Goal: Task Accomplishment & Management: Use online tool/utility

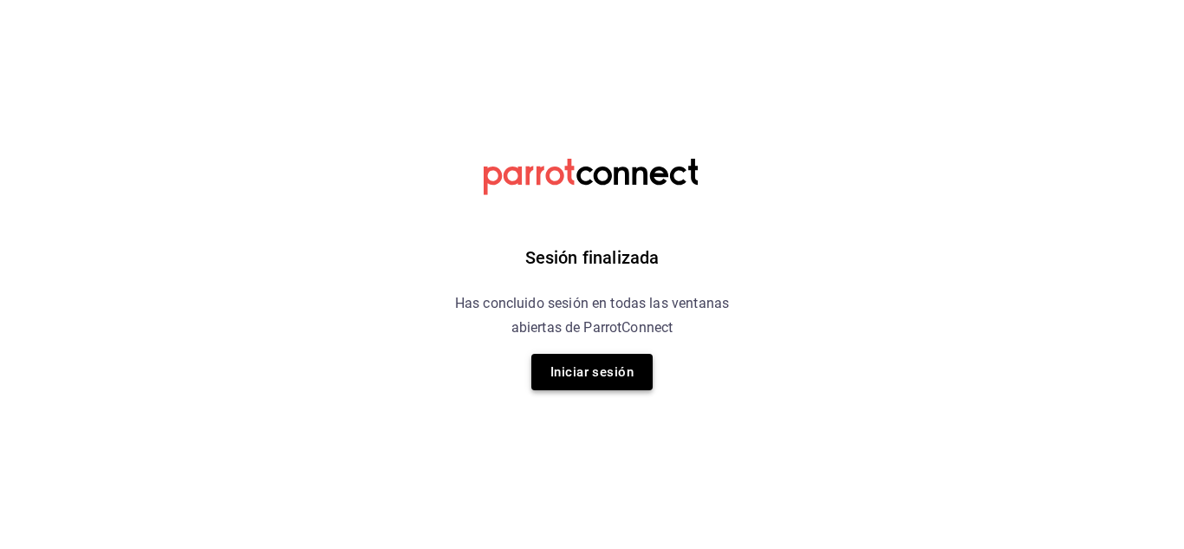
click at [598, 371] on button "Iniciar sesión" at bounding box center [591, 372] width 121 height 36
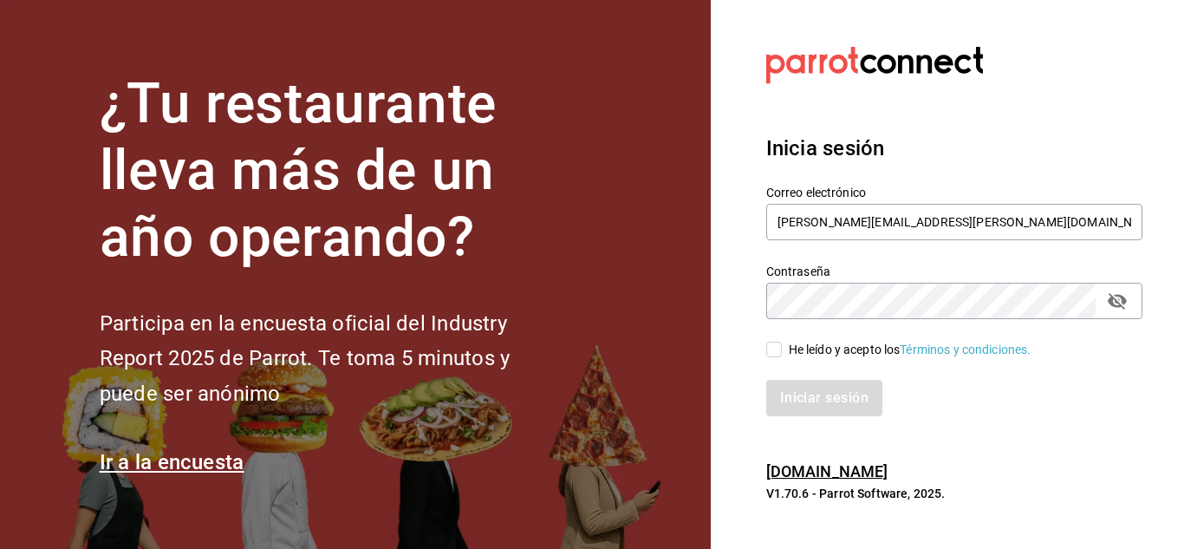
click at [780, 343] on input "He leído y acepto los Términos y condiciones." at bounding box center [774, 350] width 16 height 16
checkbox input "true"
click at [837, 394] on button "Iniciar sesión" at bounding box center [825, 398] width 118 height 36
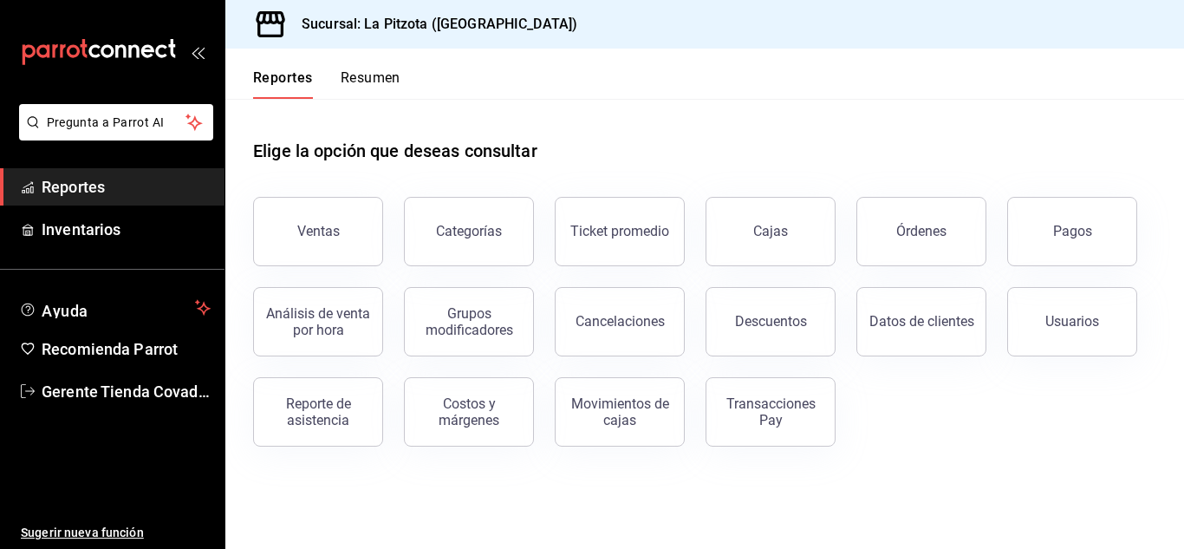
click at [381, 80] on button "Resumen" at bounding box center [371, 83] width 60 height 29
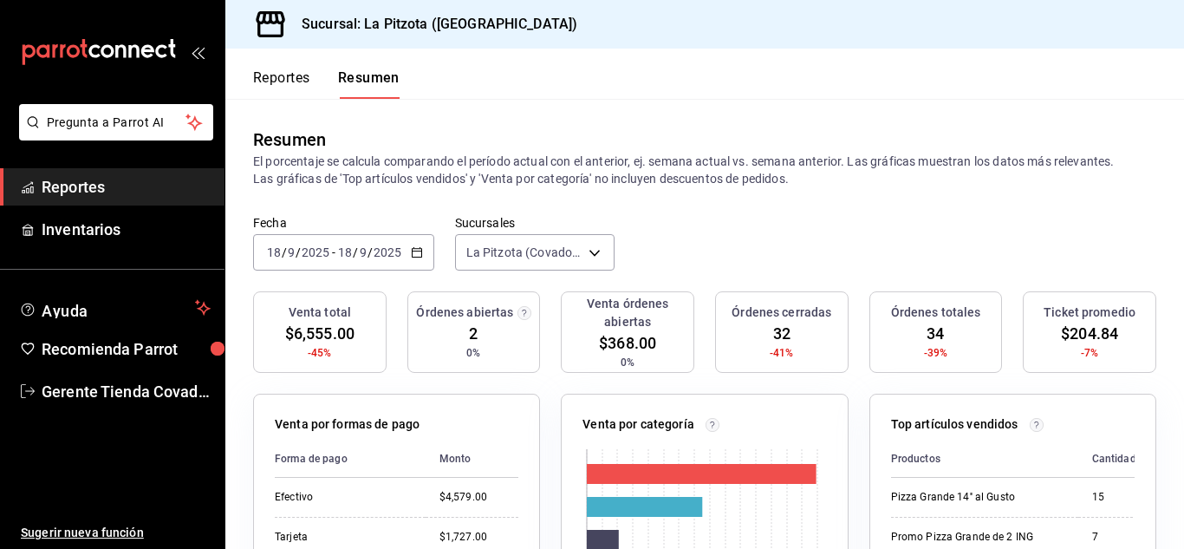
click at [418, 258] on icon "button" at bounding box center [417, 252] width 12 height 12
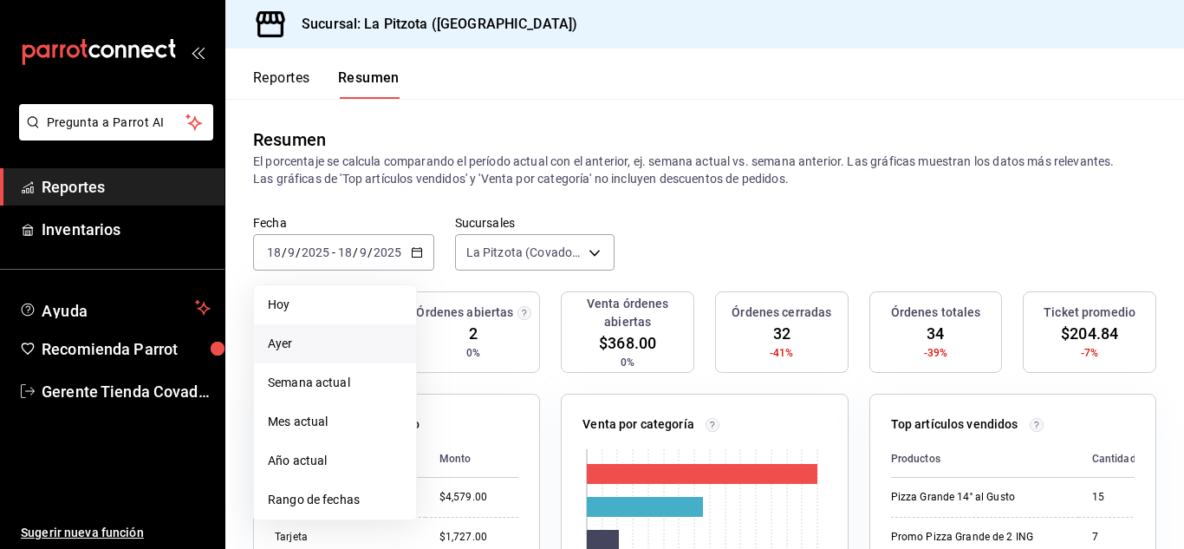
click at [299, 350] on span "Ayer" at bounding box center [335, 344] width 134 height 18
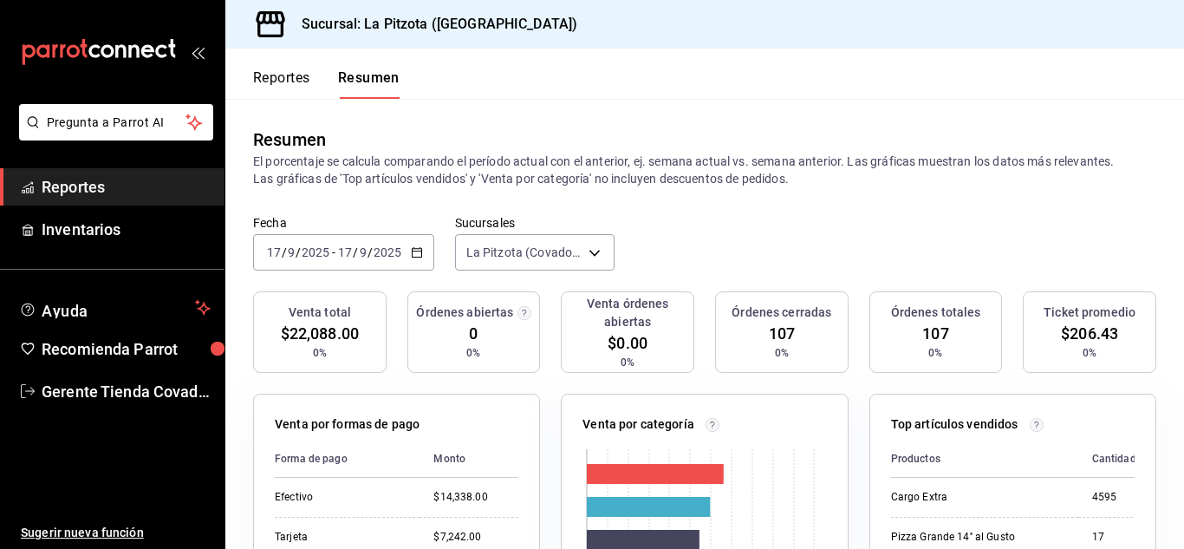
click at [420, 259] on div "[DATE] [DATE] - [DATE] [DATE]" at bounding box center [343, 252] width 181 height 36
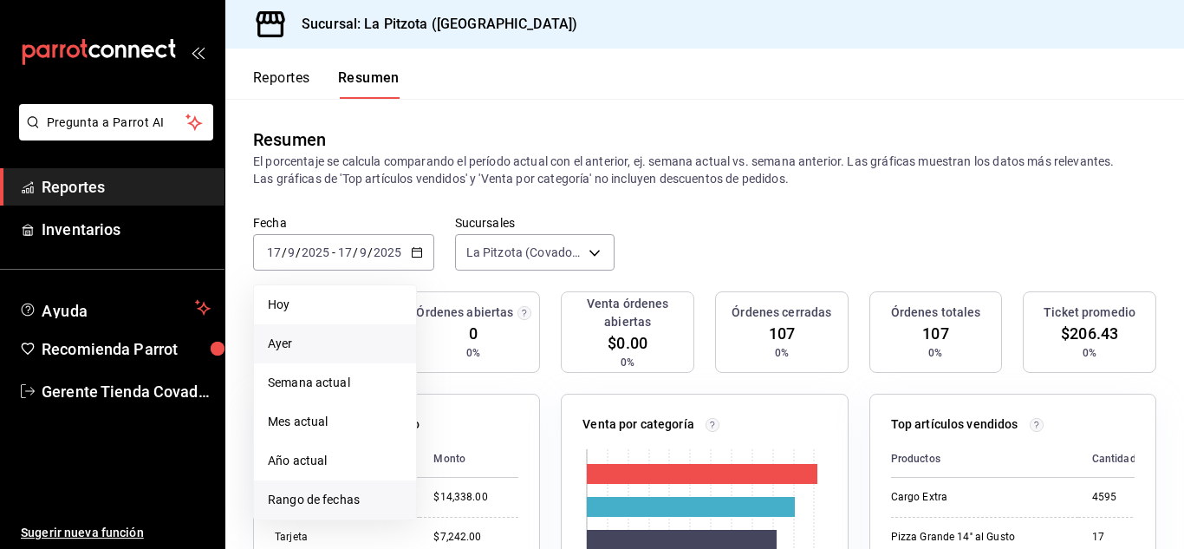
click at [307, 495] on span "Rango de fechas" at bounding box center [335, 500] width 134 height 18
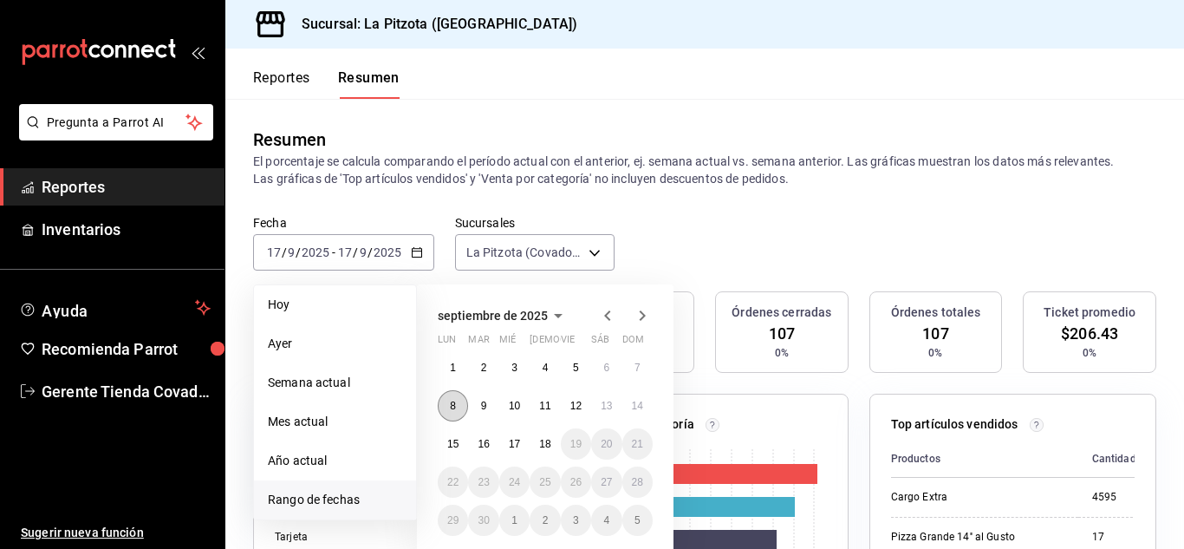
click at [451, 406] on abbr "8" at bounding box center [453, 406] width 6 height 12
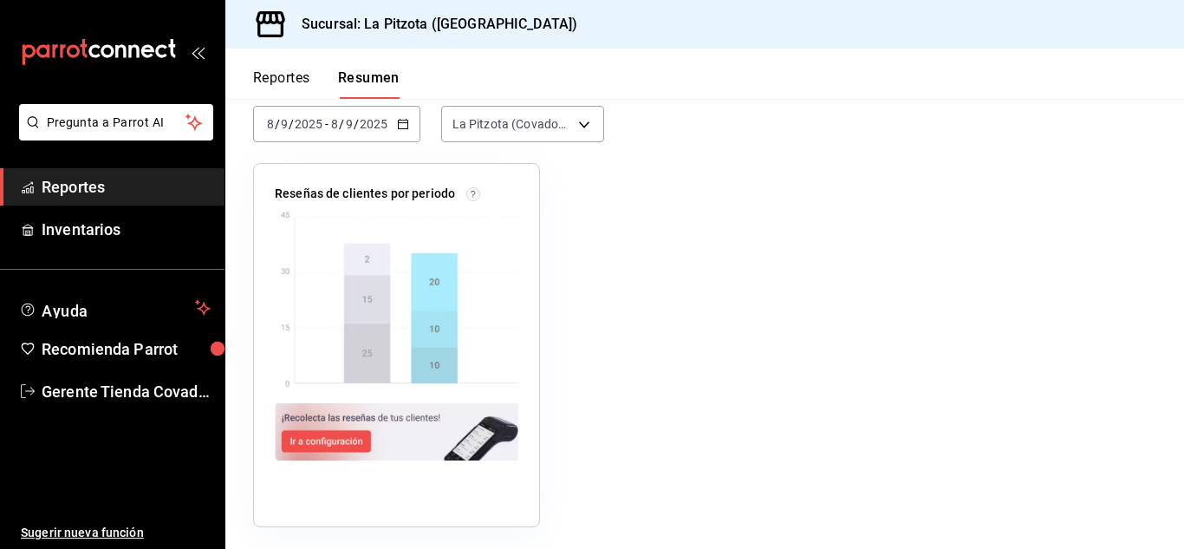
scroll to position [134, 0]
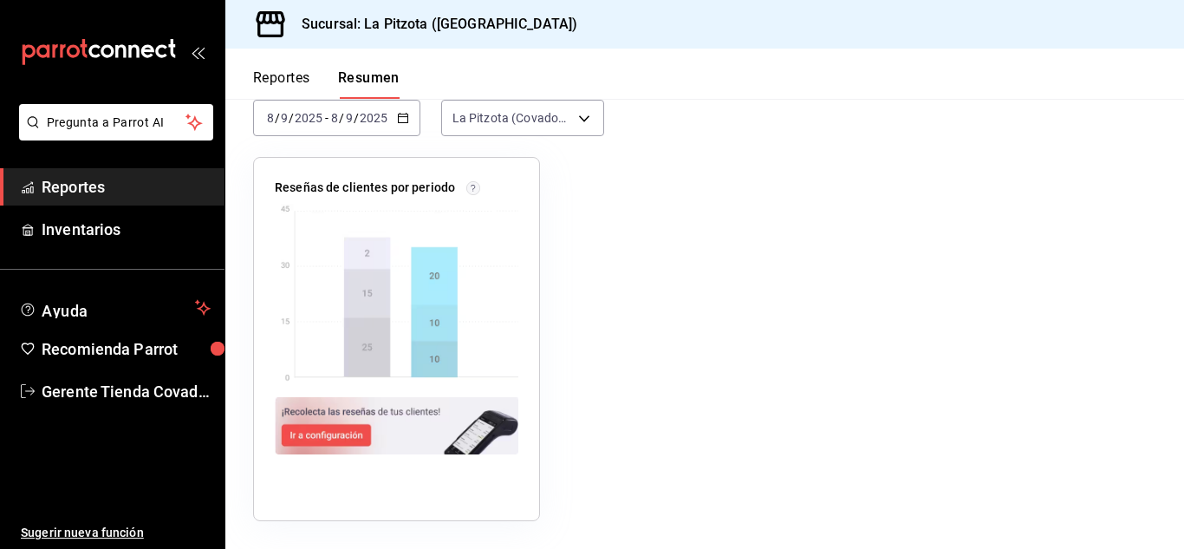
click at [550, 362] on div "Reseñas de clientes por periodo" at bounding box center [694, 328] width 924 height 385
click at [264, 119] on div "[DATE] [DATE]" at bounding box center [294, 118] width 61 height 14
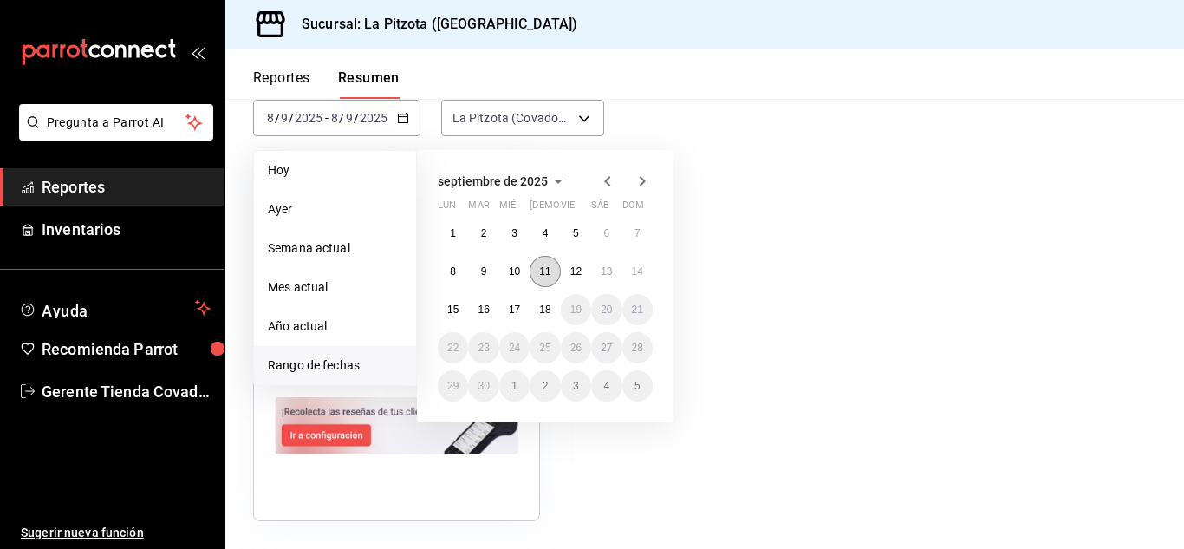
click at [548, 273] on abbr "11" at bounding box center [544, 271] width 11 height 12
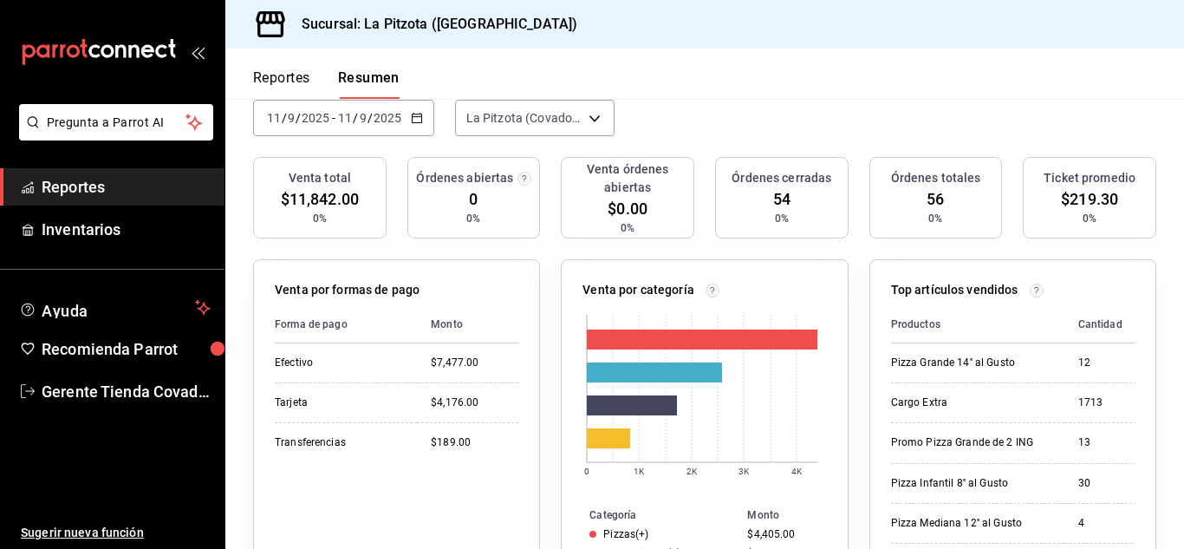
click at [360, 117] on input "9" at bounding box center [363, 118] width 9 height 14
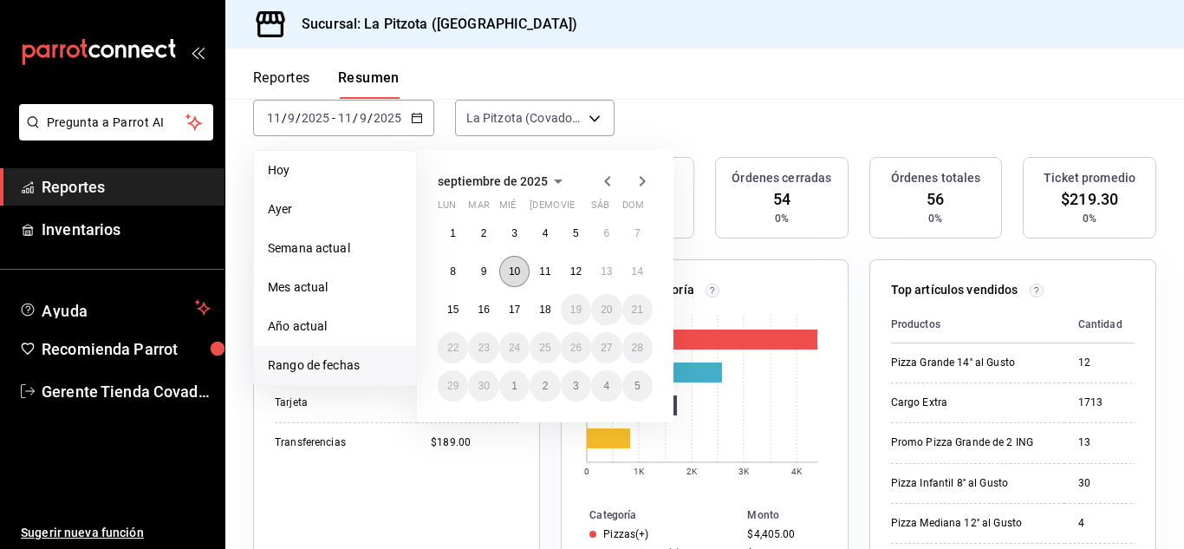
click at [516, 277] on abbr "10" at bounding box center [514, 271] width 11 height 12
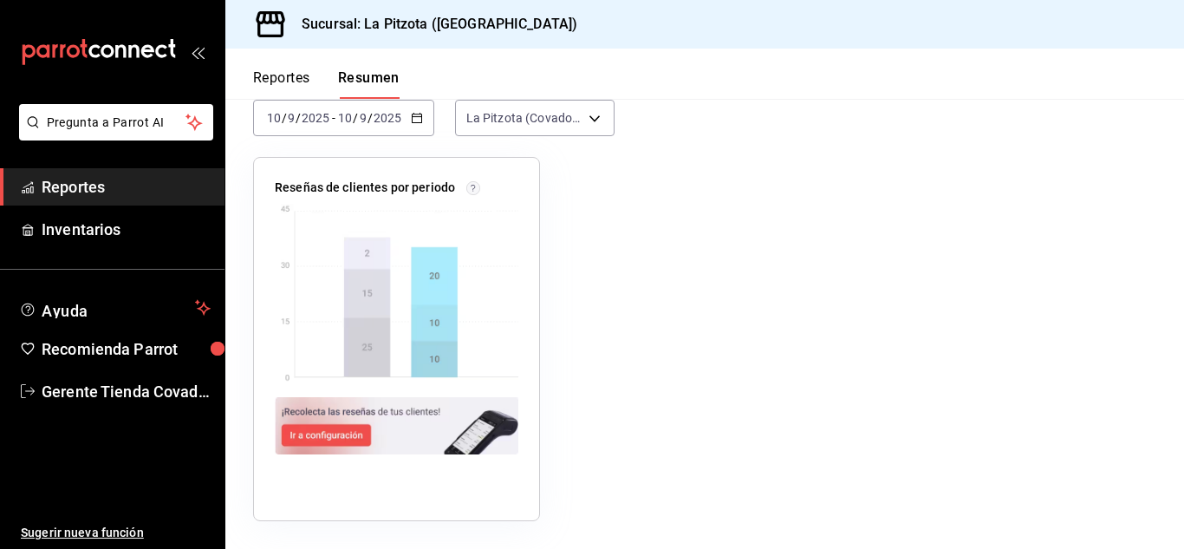
click at [399, 117] on input "2025" at bounding box center [387, 118] width 29 height 14
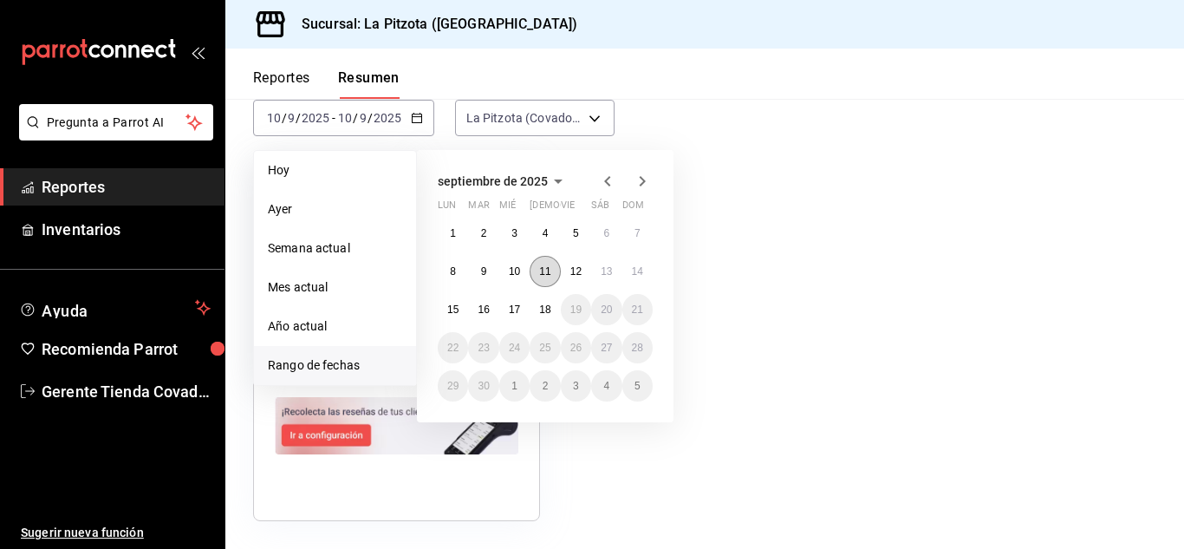
click at [549, 269] on abbr "11" at bounding box center [544, 271] width 11 height 12
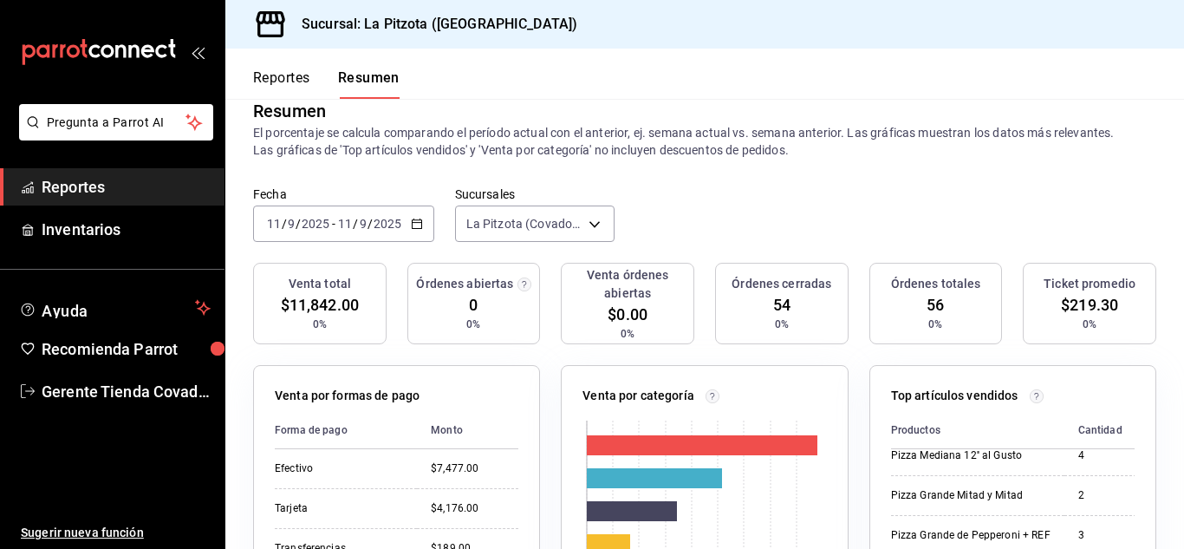
scroll to position [15, 0]
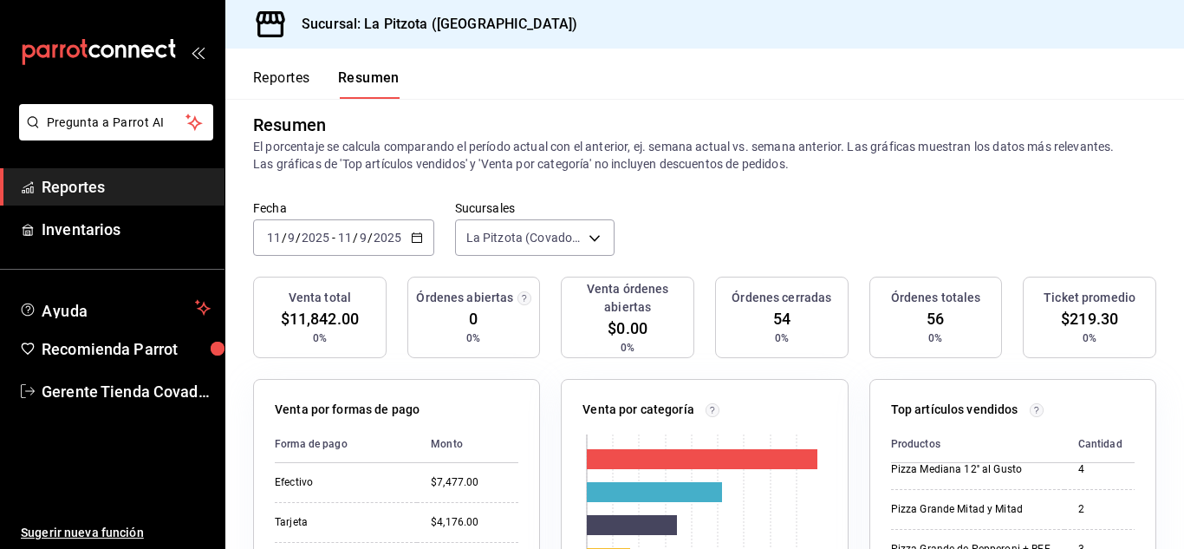
click at [419, 241] on icon "button" at bounding box center [417, 237] width 12 height 12
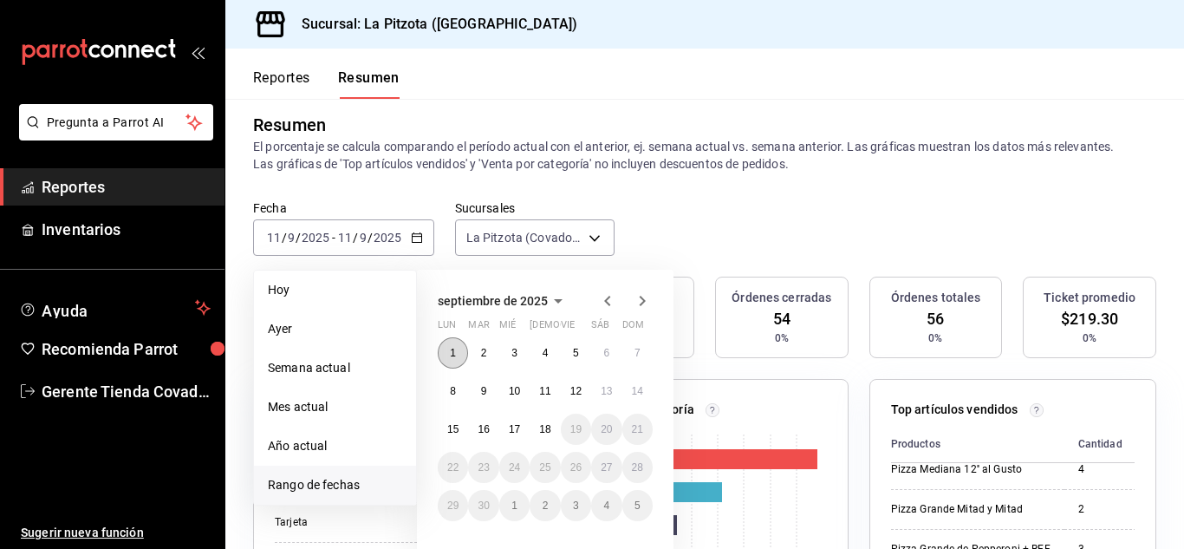
click at [452, 349] on abbr "1" at bounding box center [453, 353] width 6 height 12
click at [544, 427] on abbr "18" at bounding box center [544, 429] width 11 height 12
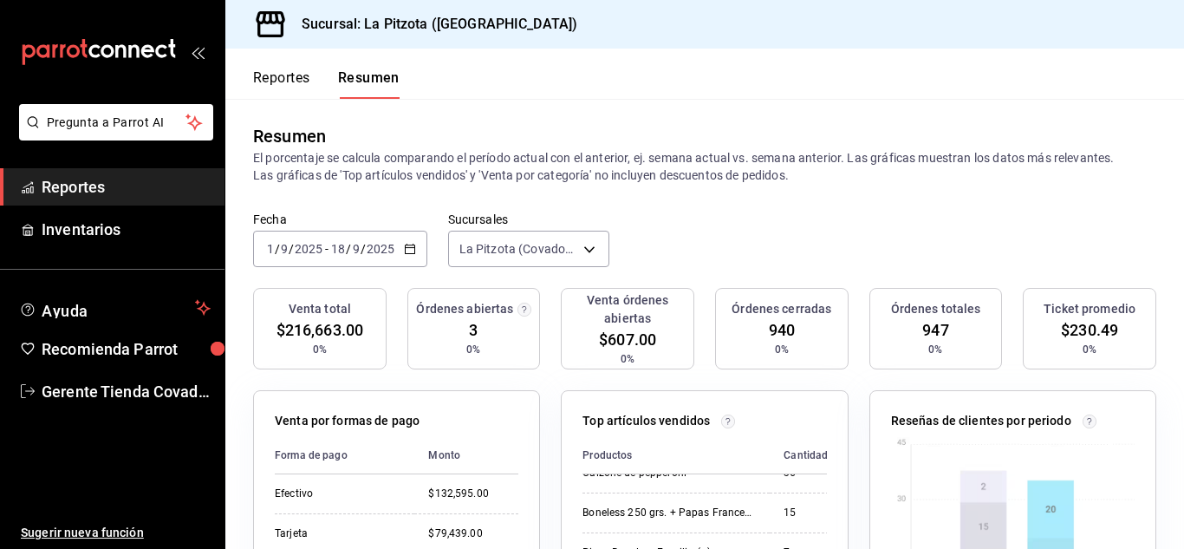
scroll to position [0, 0]
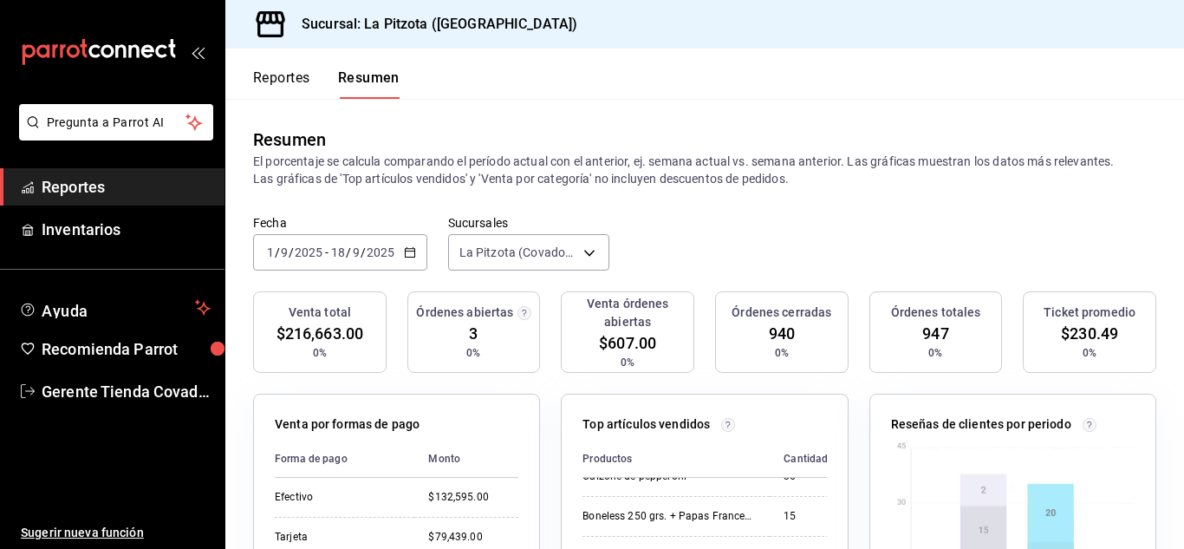
click at [399, 254] on div "[DATE] [DATE] - [DATE] [DATE]" at bounding box center [340, 252] width 174 height 36
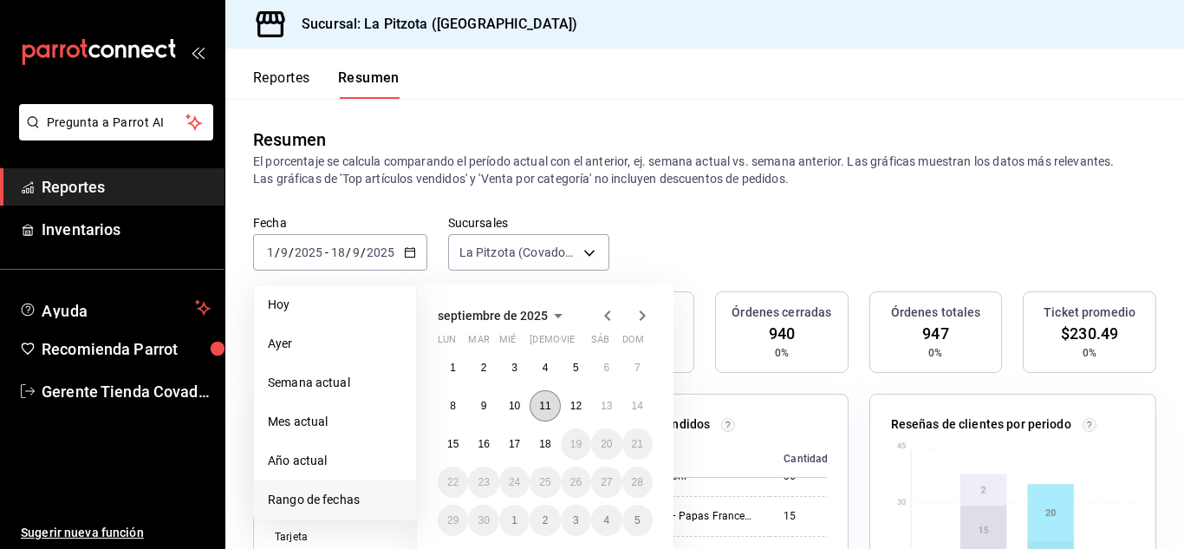
click at [548, 402] on abbr "11" at bounding box center [544, 406] width 11 height 12
click at [547, 402] on abbr "11" at bounding box center [544, 406] width 11 height 12
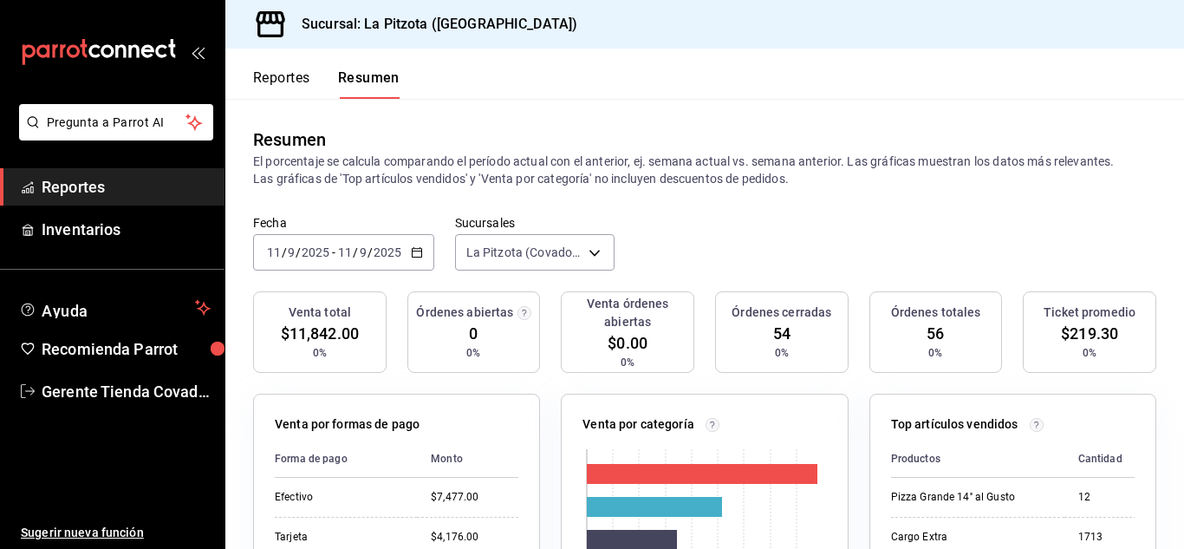
click at [417, 254] on icon "button" at bounding box center [417, 252] width 12 height 12
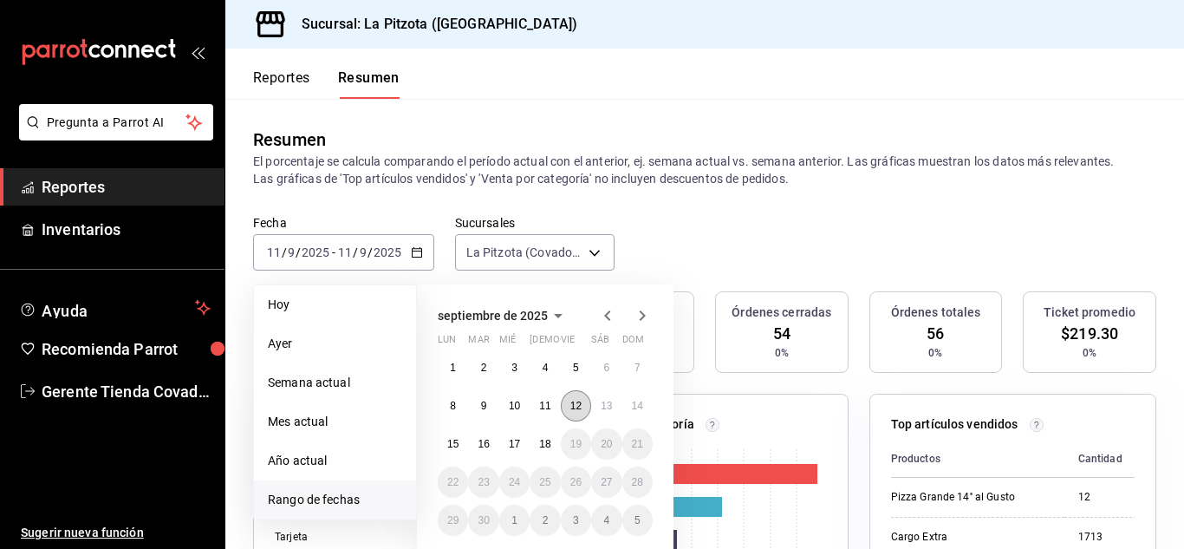
click at [571, 406] on abbr "12" at bounding box center [575, 406] width 11 height 12
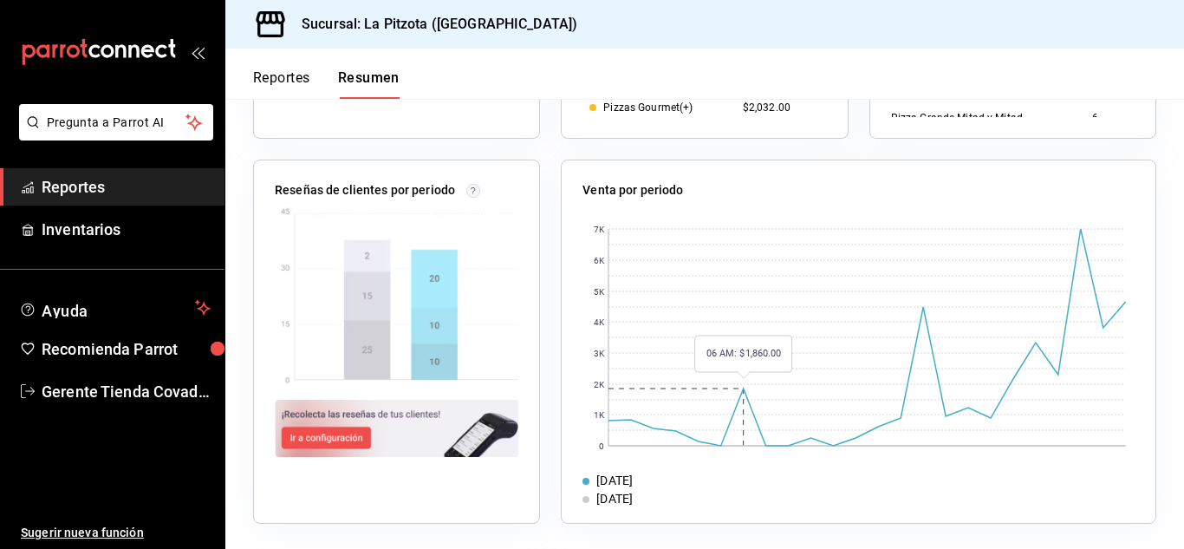
scroll to position [622, 0]
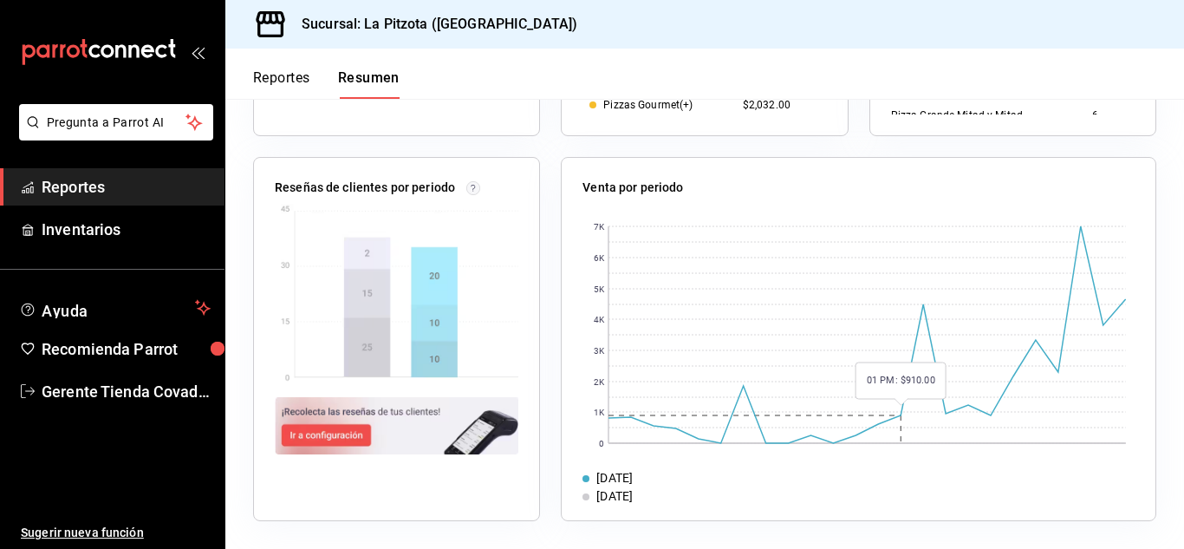
drag, startPoint x: 876, startPoint y: 380, endPoint x: 808, endPoint y: 392, distance: 69.6
drag, startPoint x: 808, startPoint y: 392, endPoint x: 1050, endPoint y: 290, distance: 262.3
click at [1017, 316] on rect at bounding box center [868, 334] width 518 height 217
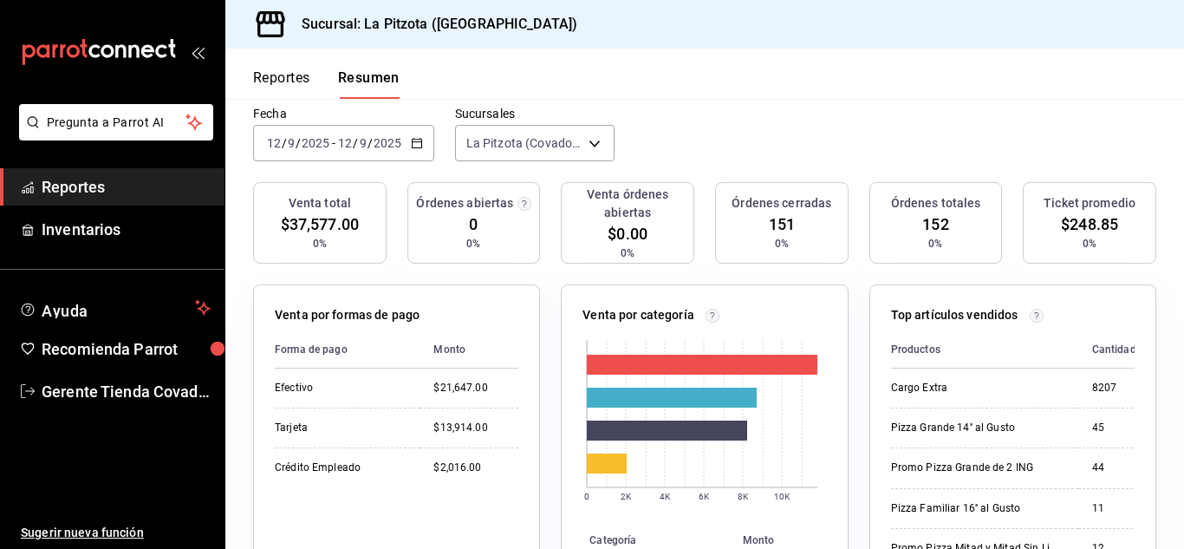
scroll to position [15, 0]
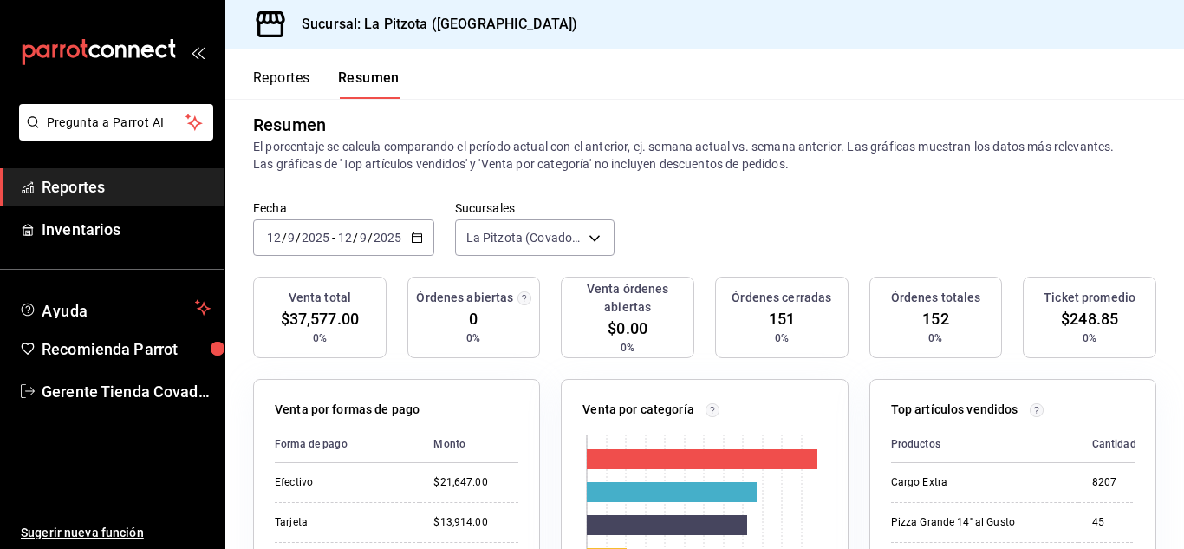
click at [416, 240] on icon "button" at bounding box center [417, 237] width 12 height 12
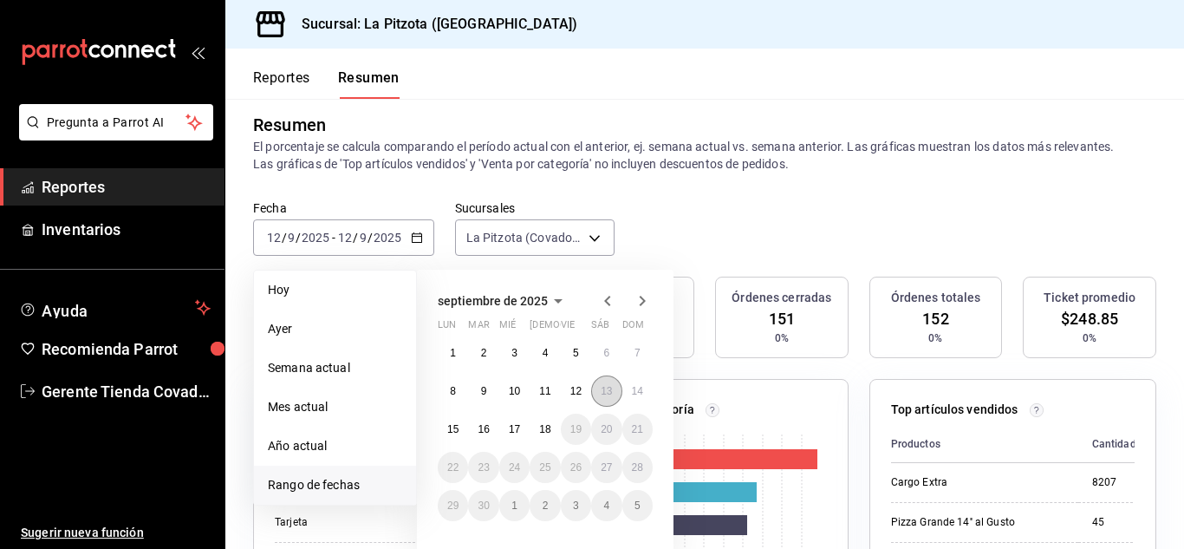
click at [603, 393] on abbr "13" at bounding box center [606, 391] width 11 height 12
click at [597, 388] on button "13" at bounding box center [606, 390] width 30 height 31
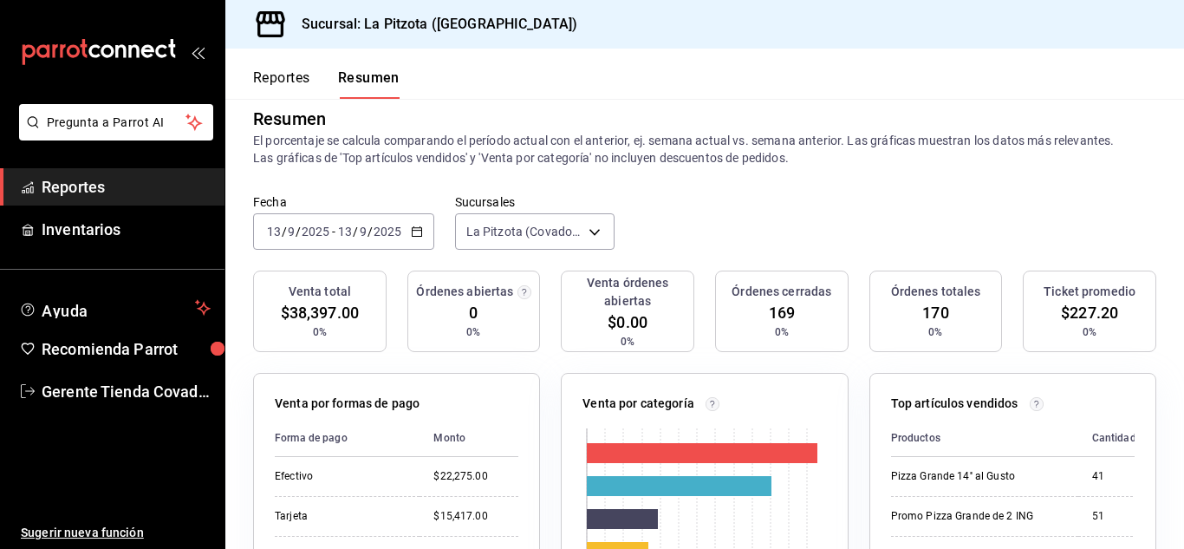
scroll to position [0, 0]
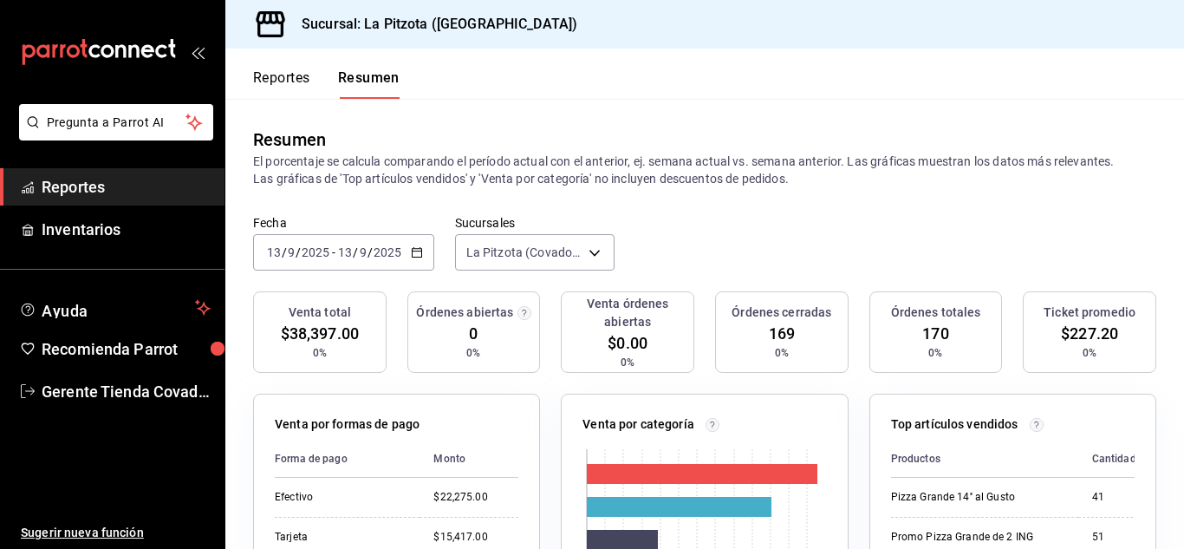
click at [411, 248] on icon "button" at bounding box center [417, 252] width 12 height 12
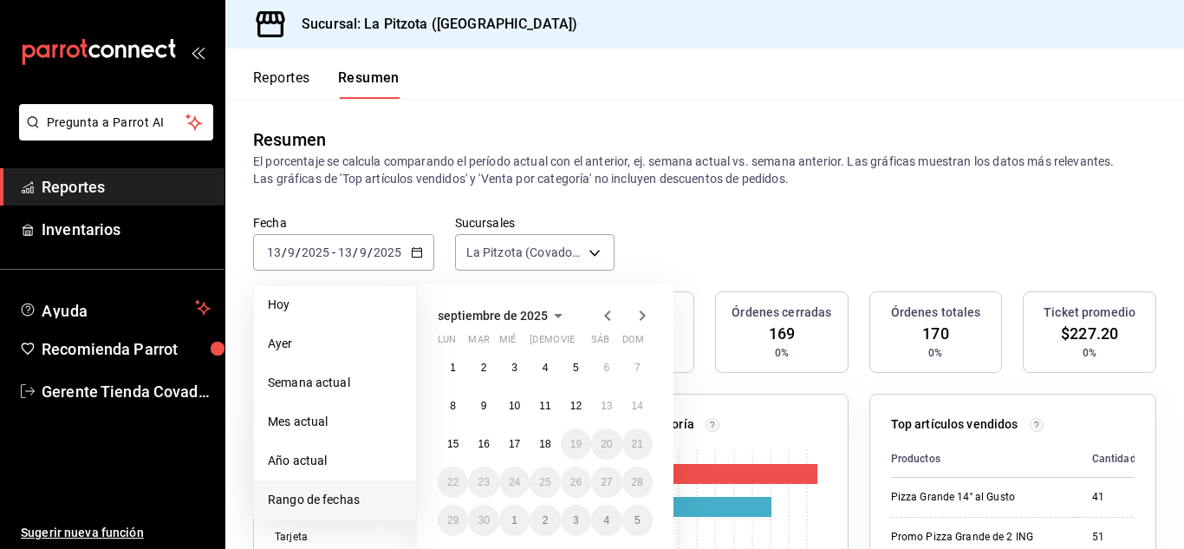
click at [596, 388] on div "1 2 3 4 5 6 7 8 9 10 11 12 13 14 15 16 17 18 19 20 21 22 23 24 25 26 27 28 29 3…" at bounding box center [545, 444] width 215 height 184
click at [638, 406] on abbr "14" at bounding box center [637, 406] width 11 height 12
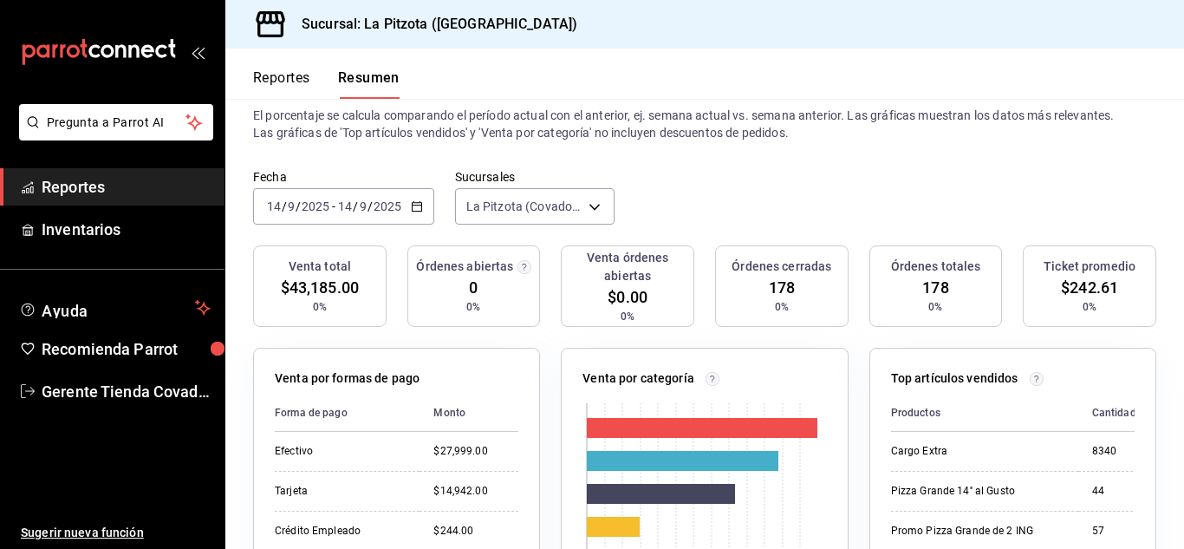
scroll to position [15, 0]
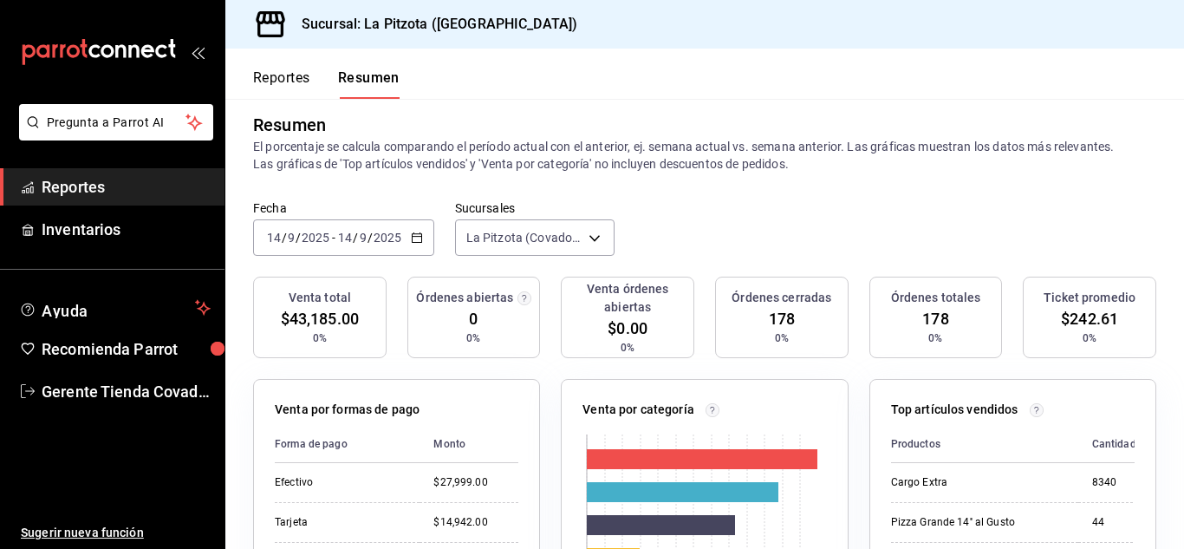
click at [414, 240] on icon "button" at bounding box center [417, 237] width 12 height 12
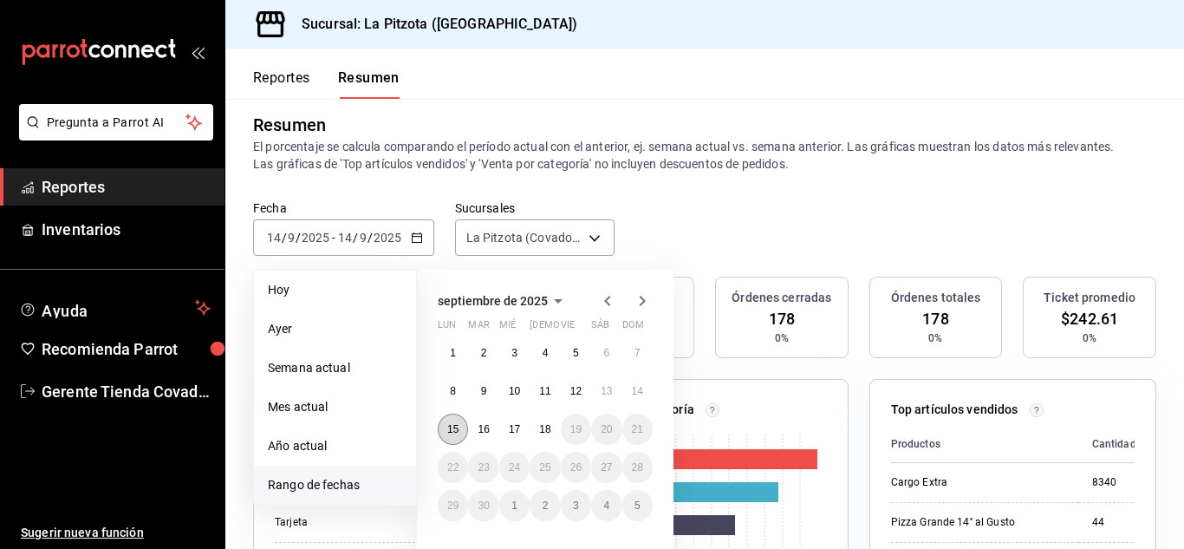
click at [446, 434] on button "15" at bounding box center [453, 429] width 30 height 31
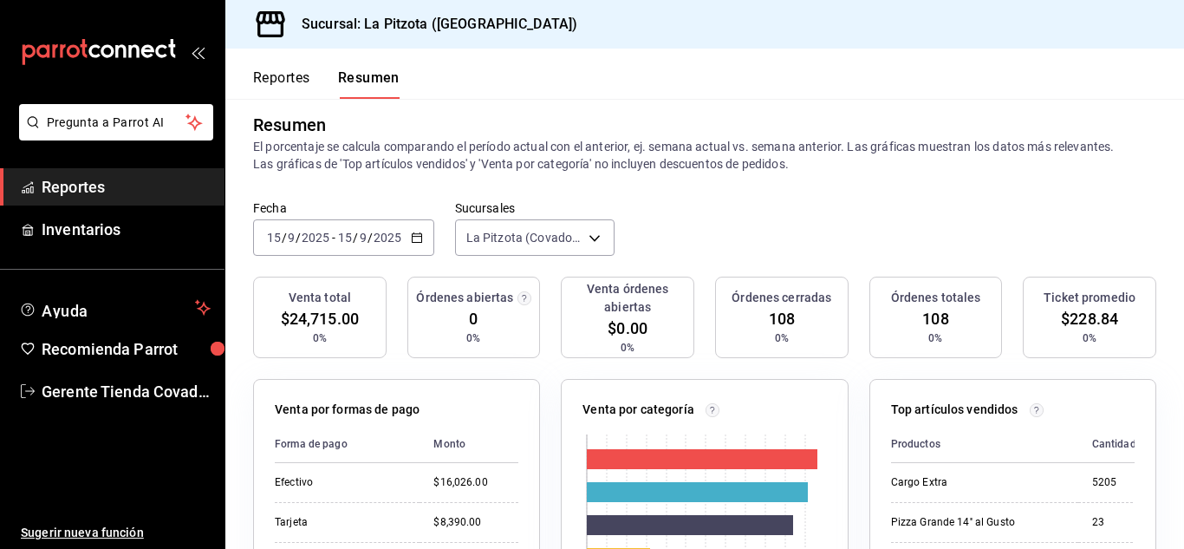
click at [420, 243] on \(Stroke\) "button" at bounding box center [417, 238] width 10 height 10
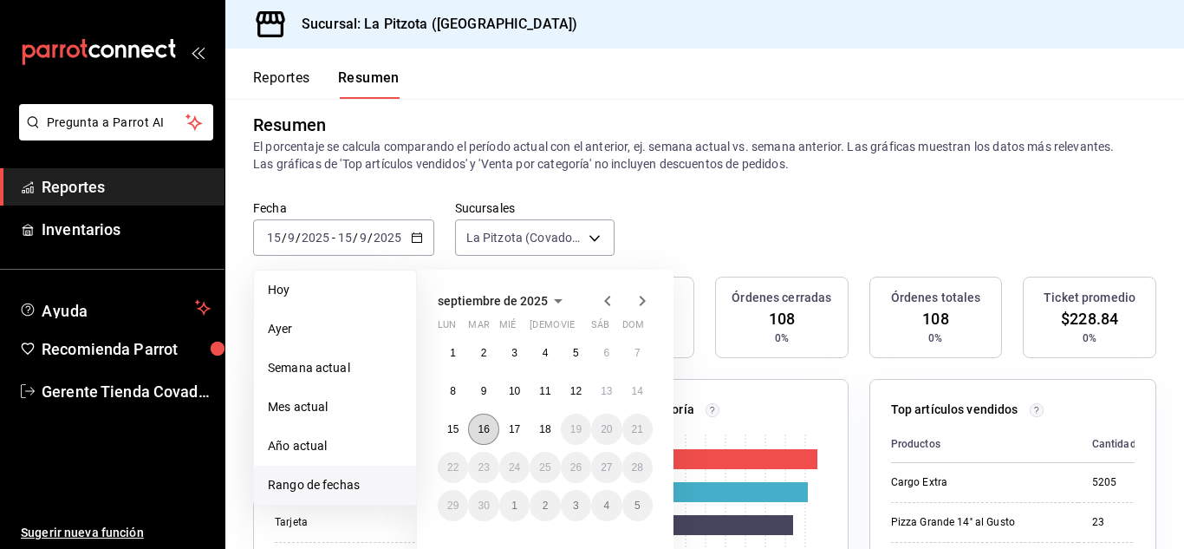
click at [486, 440] on button "16" at bounding box center [483, 429] width 30 height 31
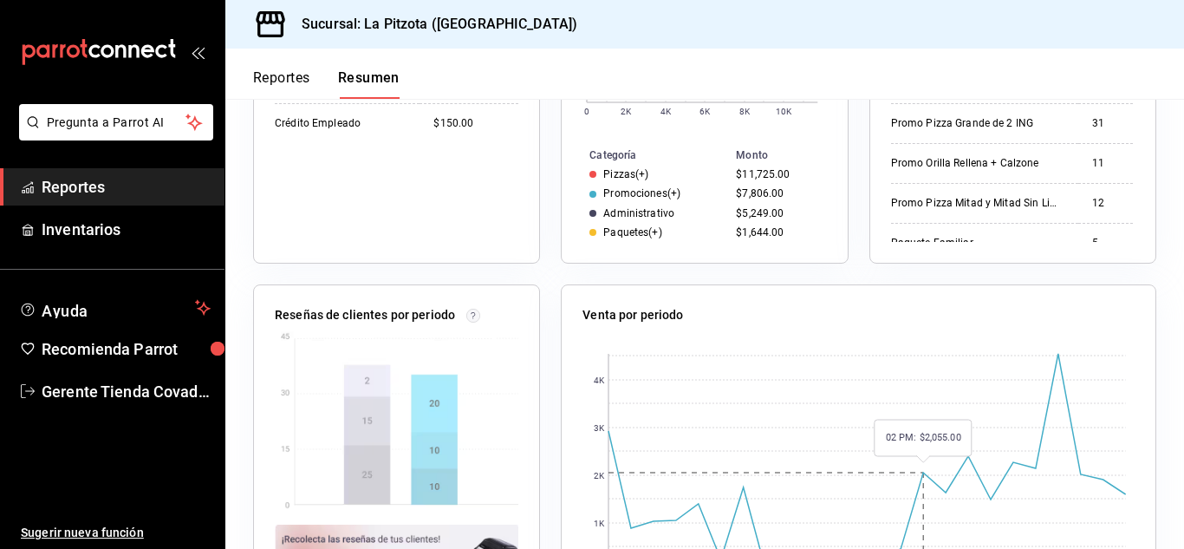
scroll to position [622, 0]
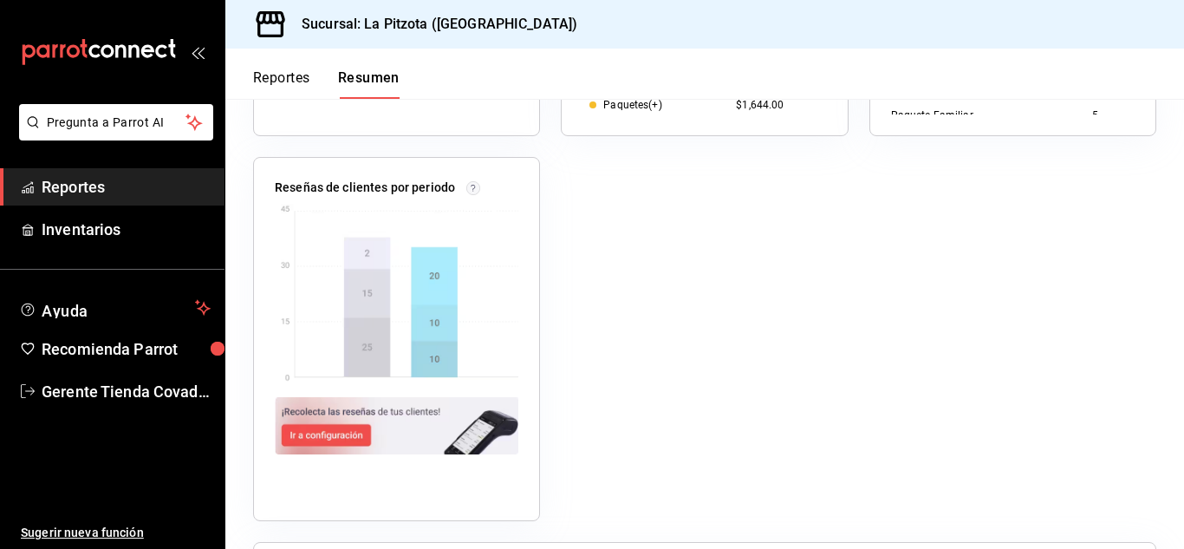
click at [771, 305] on div "Venta por formas de pago Forma de pago Monto Efectivo $18,254.00 Tarjeta $13,63…" at bounding box center [694, 328] width 924 height 1155
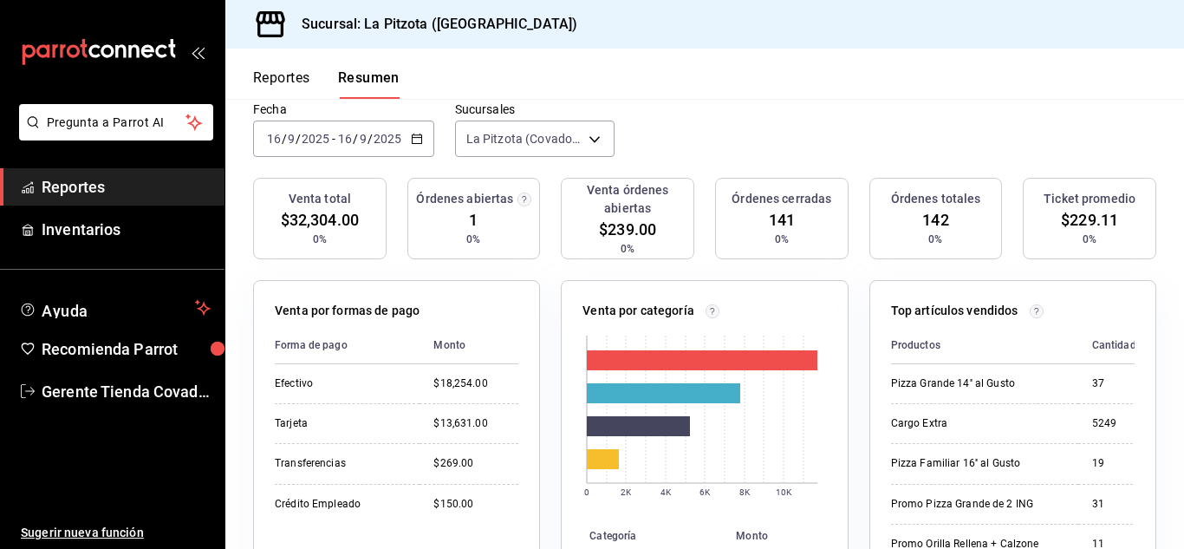
scroll to position [114, 0]
click at [414, 142] on icon "button" at bounding box center [417, 138] width 12 height 12
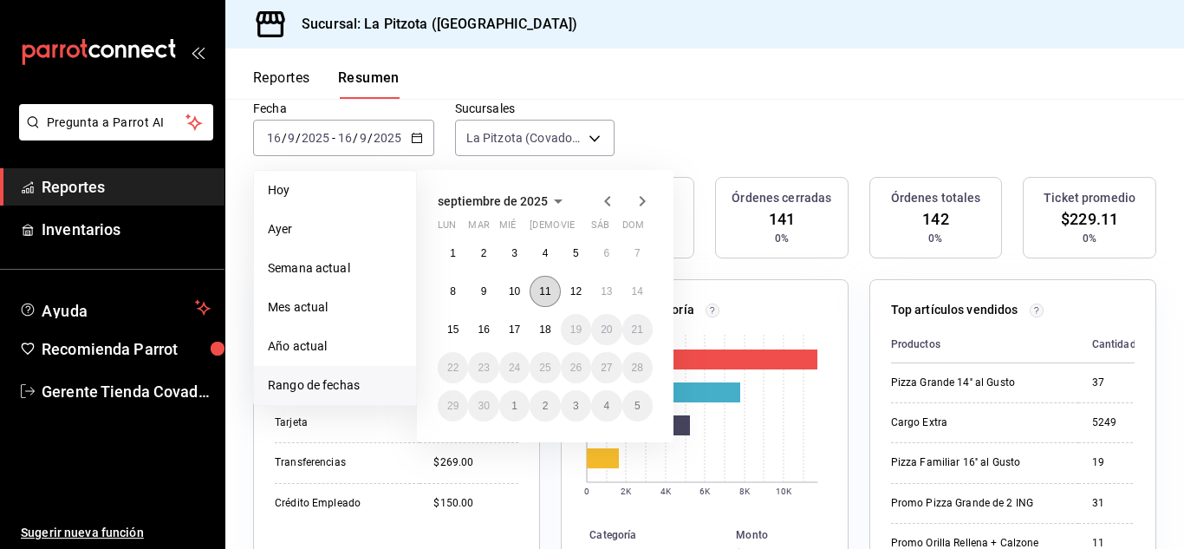
click at [544, 288] on abbr "11" at bounding box center [544, 291] width 11 height 12
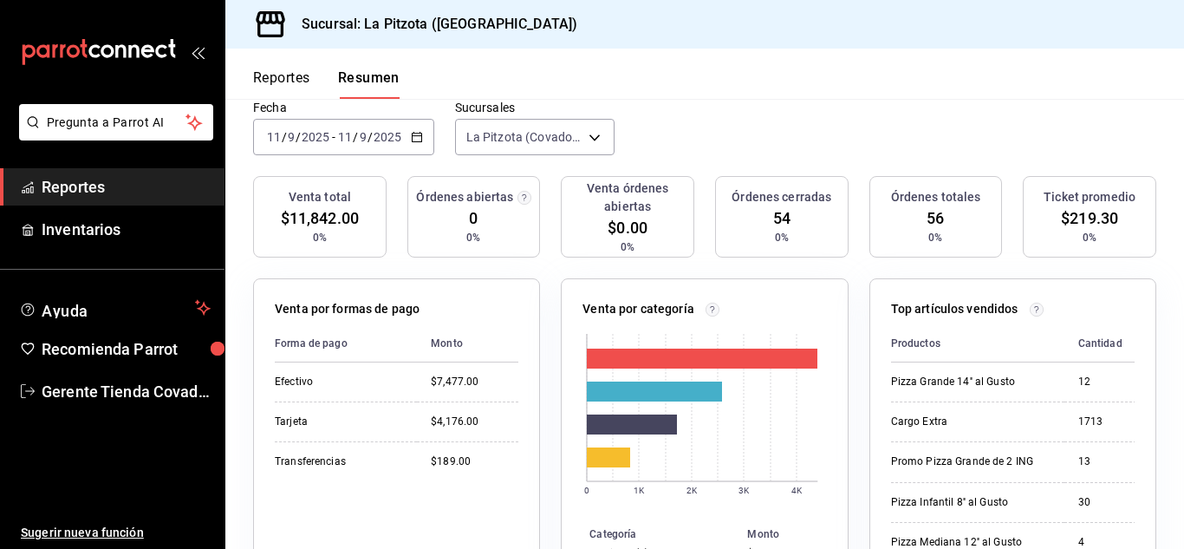
scroll to position [0, 0]
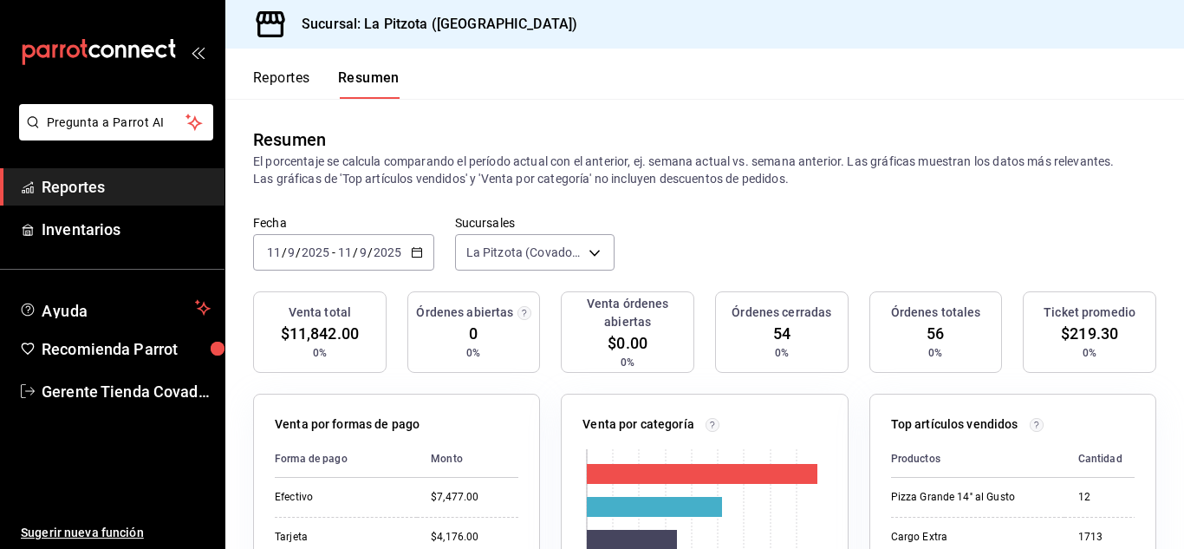
click at [406, 249] on div "[DATE] [DATE] - [DATE] [DATE]" at bounding box center [343, 252] width 181 height 36
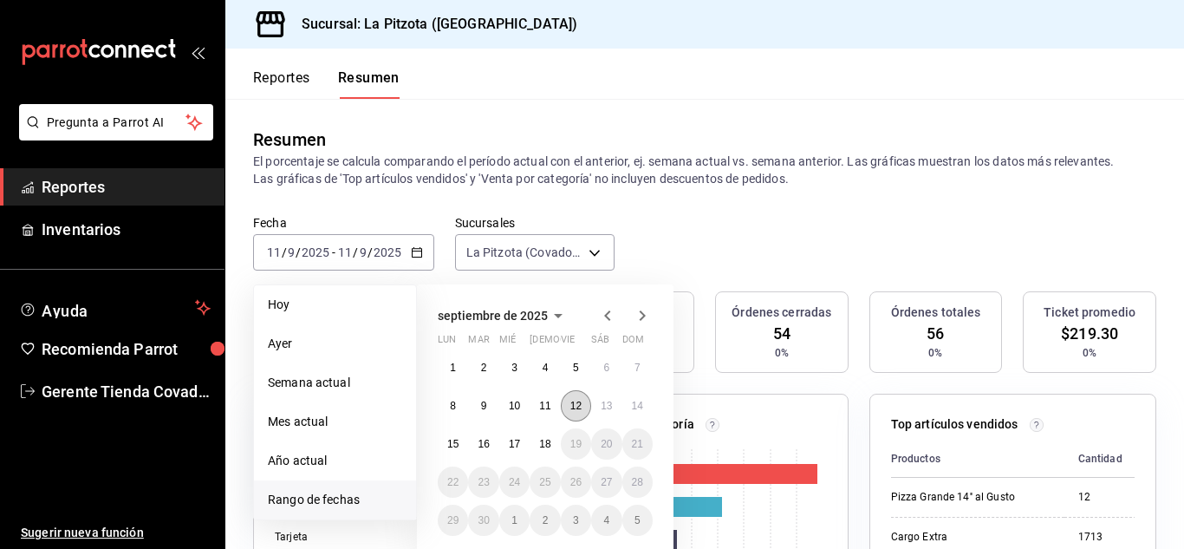
click at [574, 407] on abbr "12" at bounding box center [575, 406] width 11 height 12
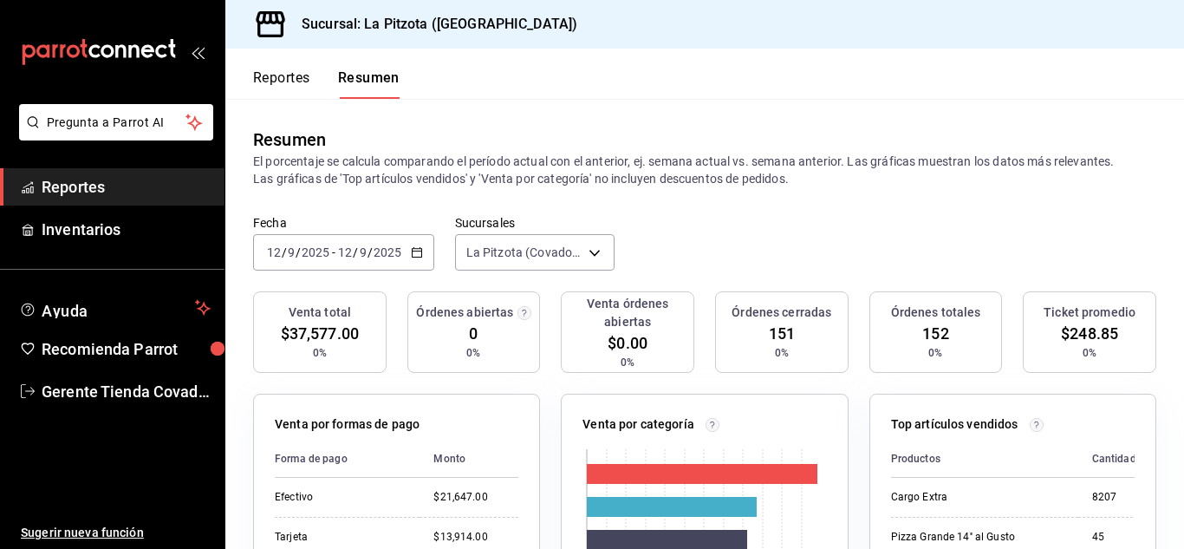
click at [414, 257] on icon "button" at bounding box center [417, 252] width 12 height 12
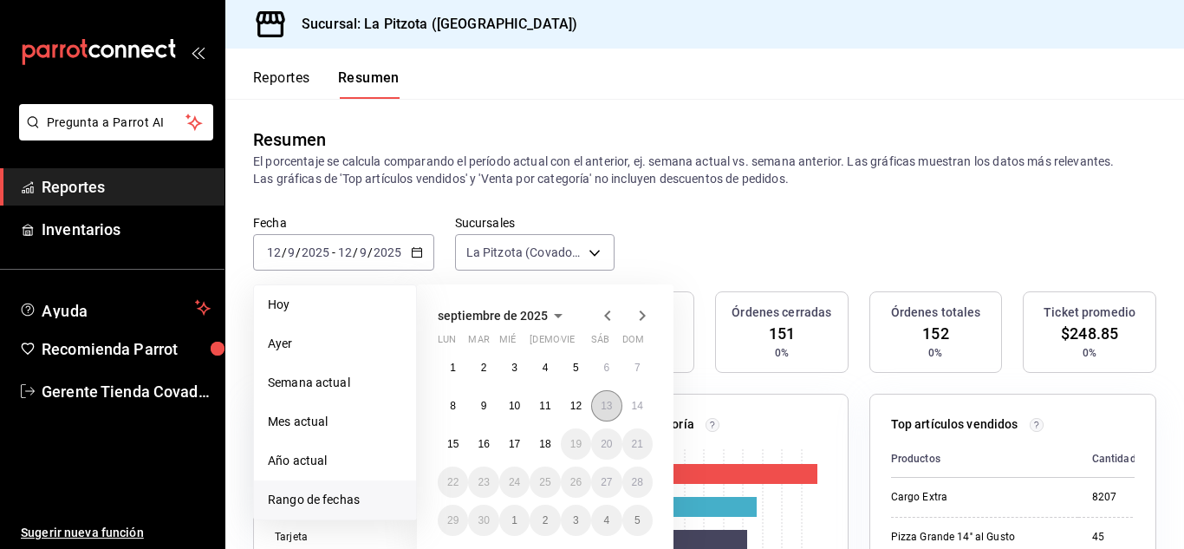
click at [606, 414] on button "13" at bounding box center [606, 405] width 30 height 31
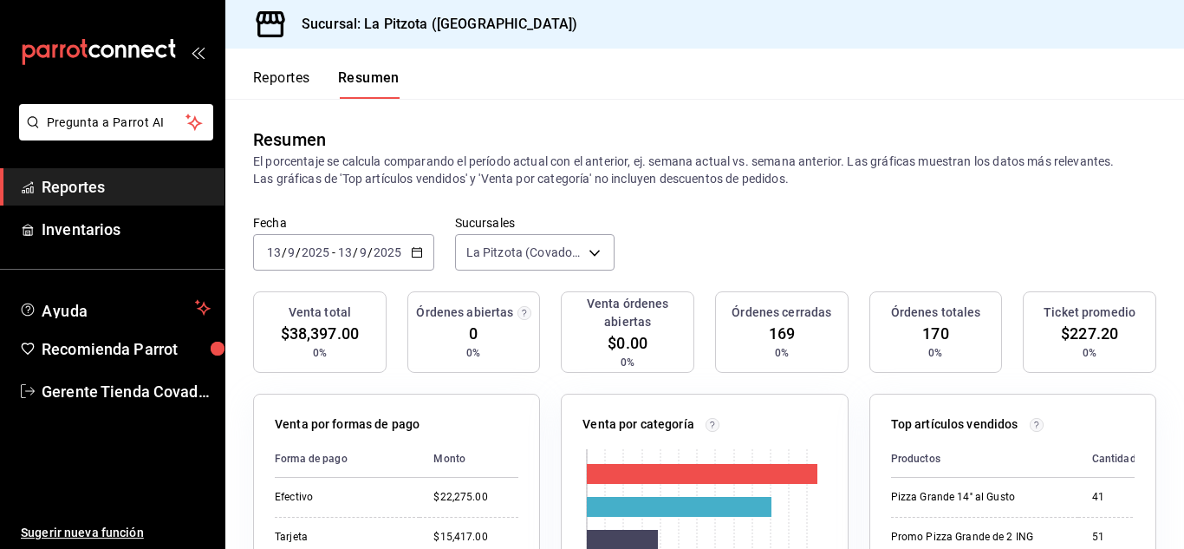
click at [426, 252] on div "[DATE] [DATE] - [DATE] [DATE]" at bounding box center [343, 252] width 181 height 36
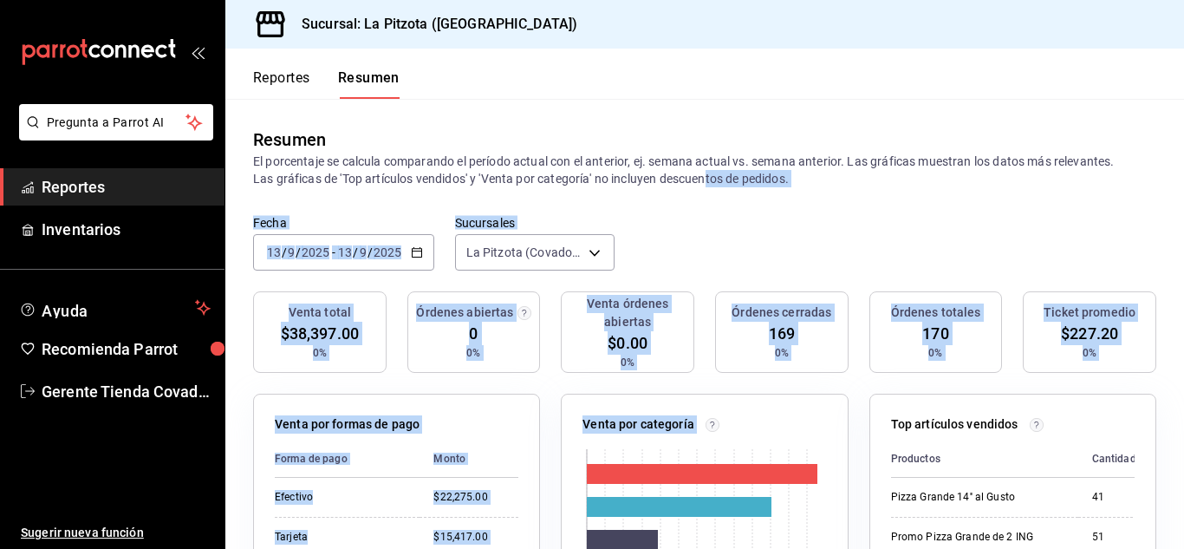
drag, startPoint x: 704, startPoint y: 211, endPoint x: 689, endPoint y: 505, distance: 295.1
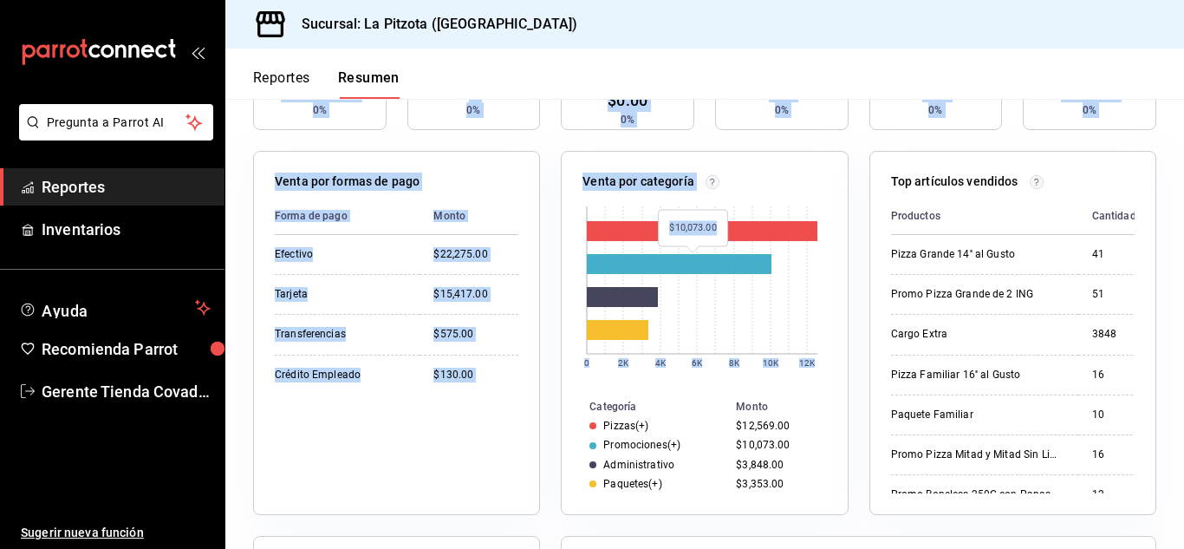
scroll to position [244, 0]
click at [546, 401] on div "Venta por categoría 0 2K 4K 6K 8K 10K 12K Categoría Monto Pizzas(+) $12,569.00 …" at bounding box center [694, 321] width 308 height 385
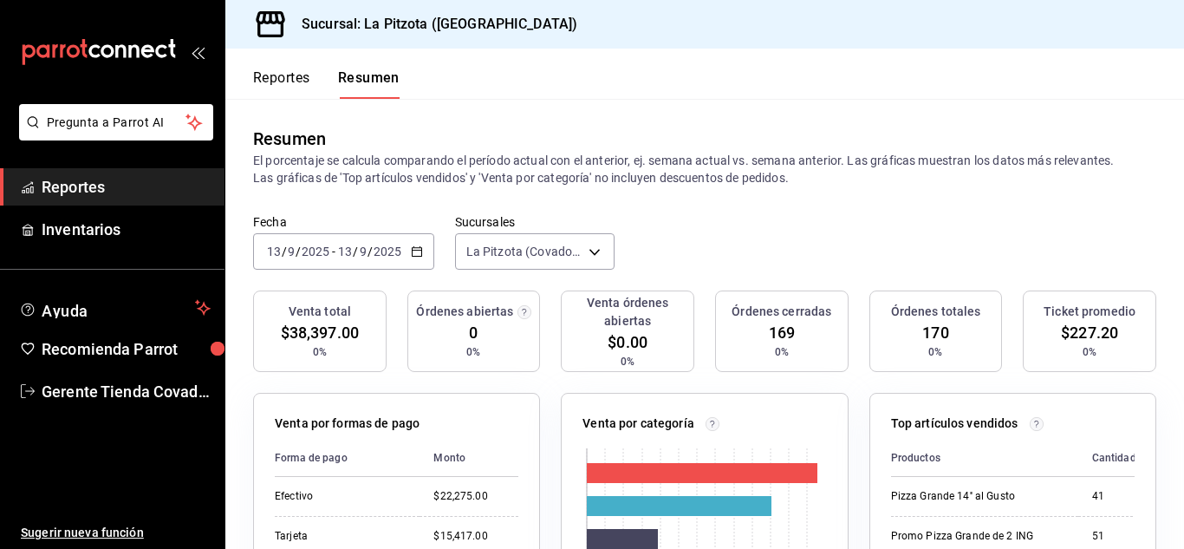
scroll to position [0, 0]
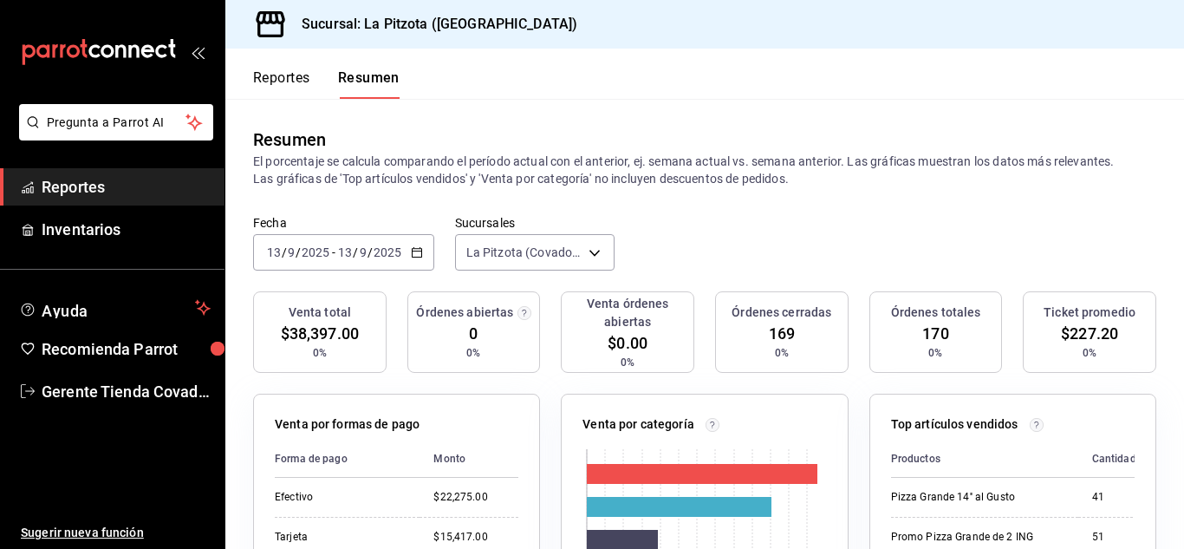
click at [419, 251] on \(Stroke\) "button" at bounding box center [417, 251] width 10 height 1
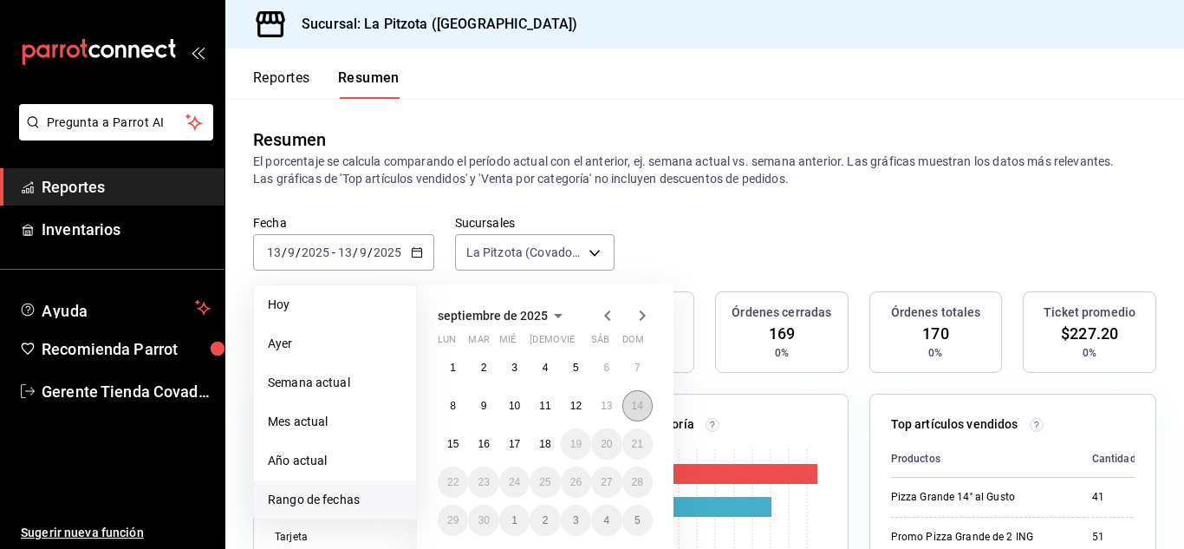
click at [638, 407] on abbr "14" at bounding box center [637, 406] width 11 height 12
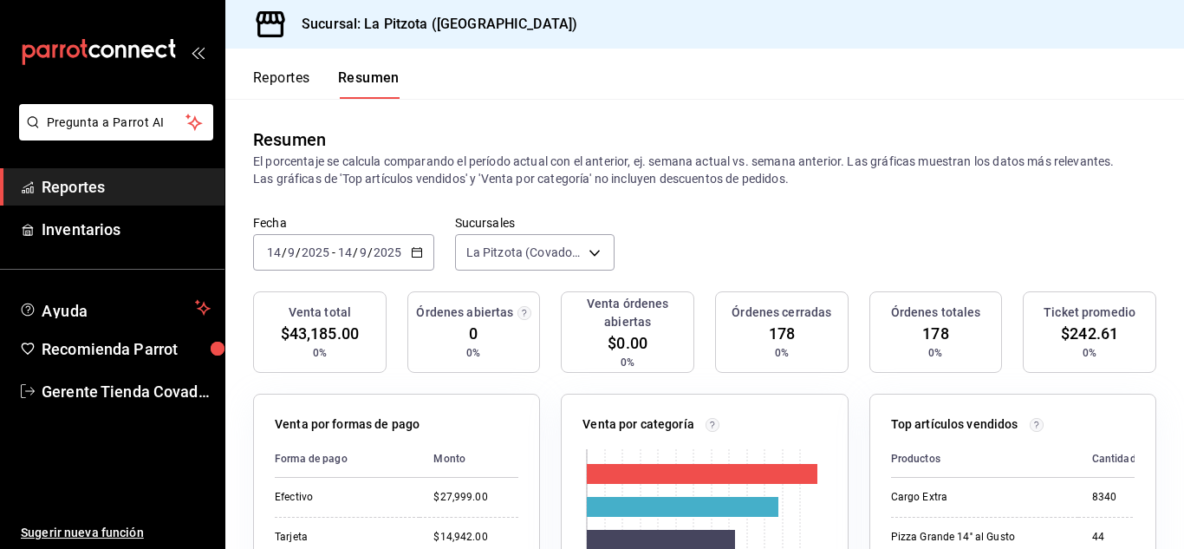
click at [419, 263] on div "[DATE] [DATE] - [DATE] [DATE]" at bounding box center [343, 252] width 181 height 36
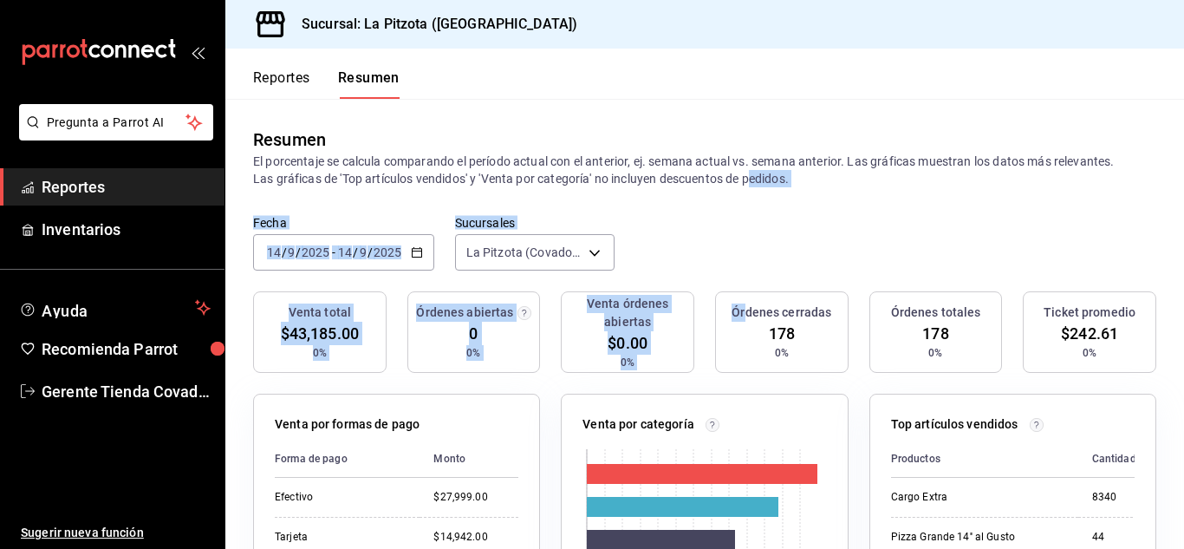
drag, startPoint x: 750, startPoint y: 205, endPoint x: 741, endPoint y: 409, distance: 204.8
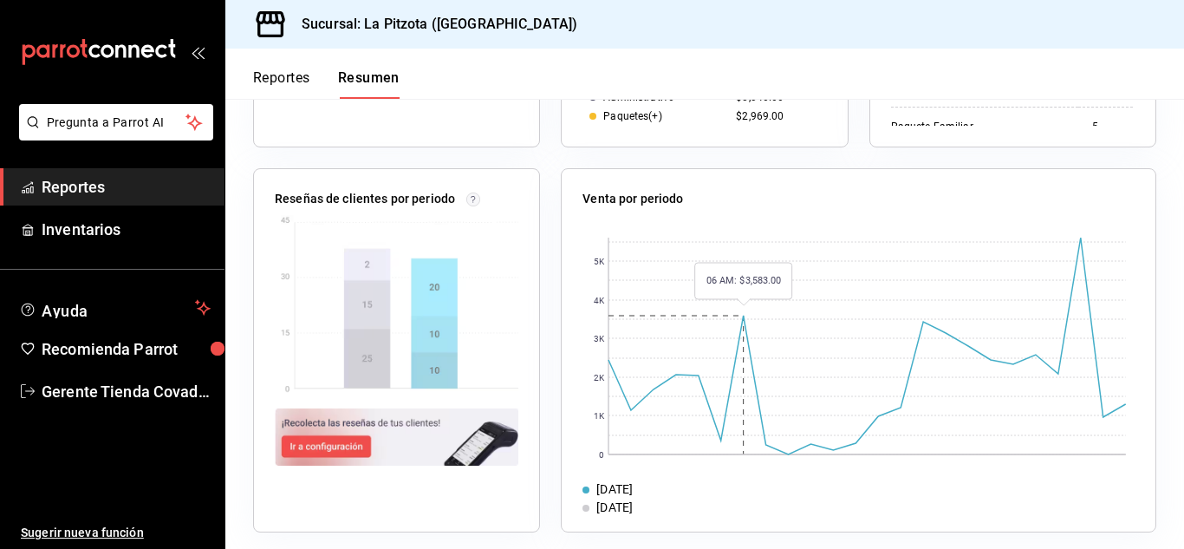
scroll to position [611, 0]
click at [769, 159] on div "Venta por periodo 0 1K 2K 3K 4K 5K [DATE] [DATE]" at bounding box center [848, 339] width 616 height 385
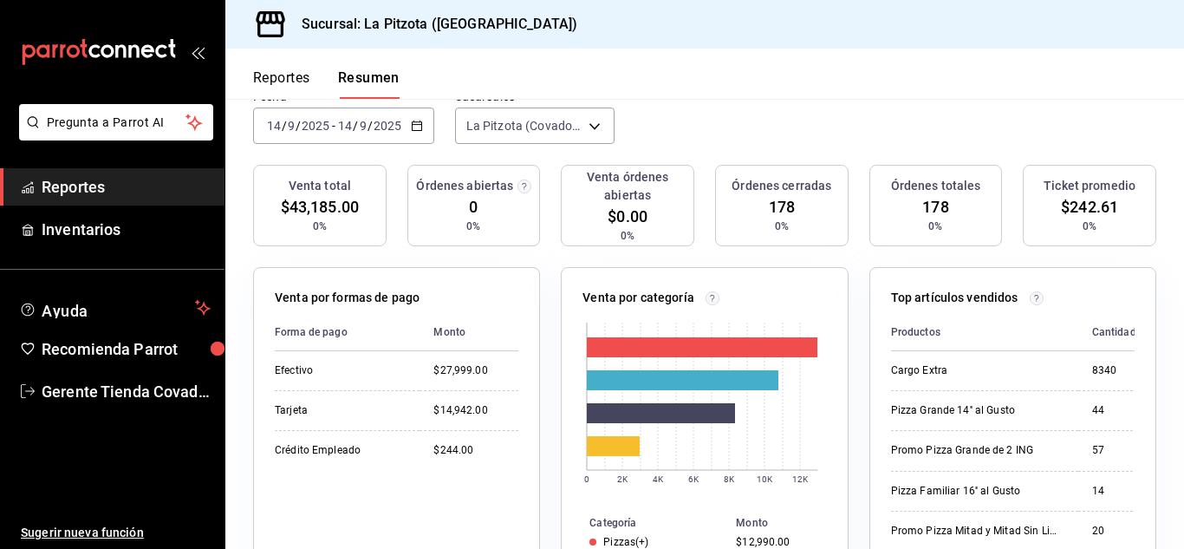
scroll to position [114, 0]
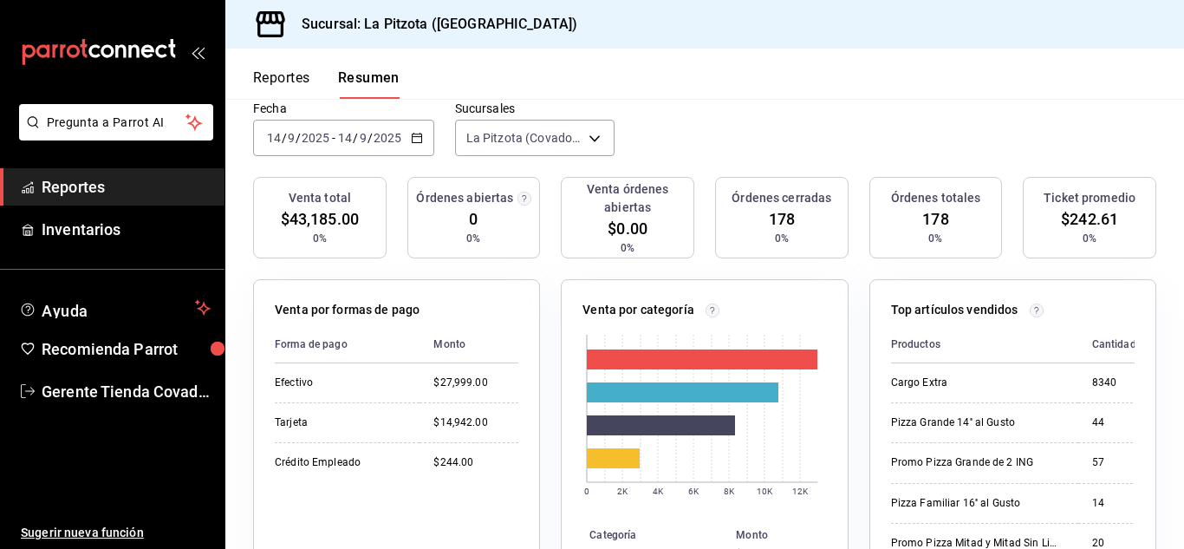
drag, startPoint x: 578, startPoint y: 251, endPoint x: 415, endPoint y: 145, distance: 194.8
click at [415, 145] on div "[DATE] [DATE] - [DATE] [DATE]" at bounding box center [343, 138] width 181 height 36
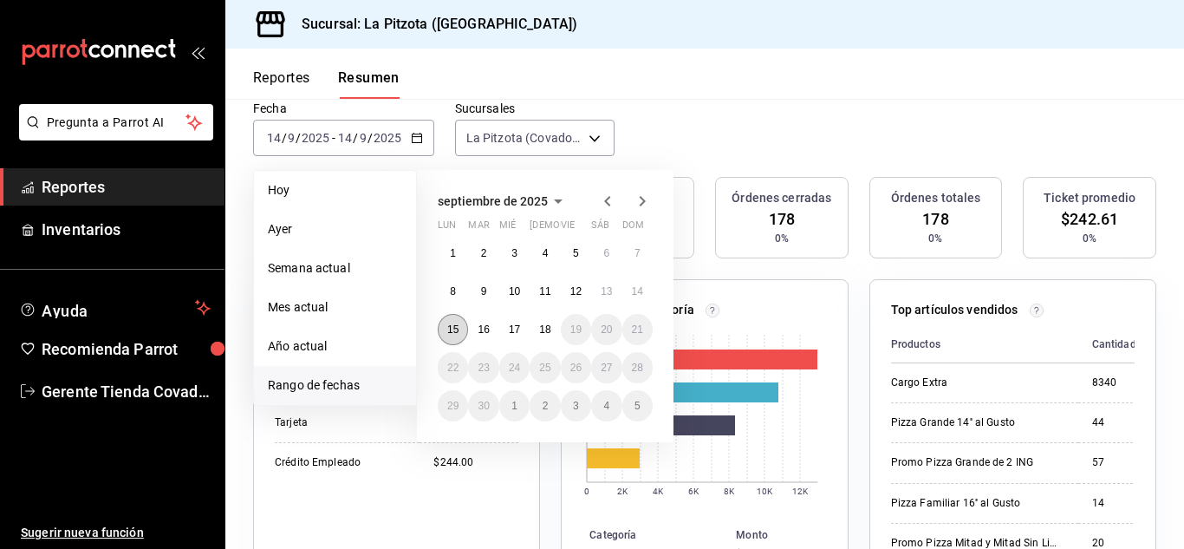
click at [458, 332] on abbr "15" at bounding box center [452, 329] width 11 height 12
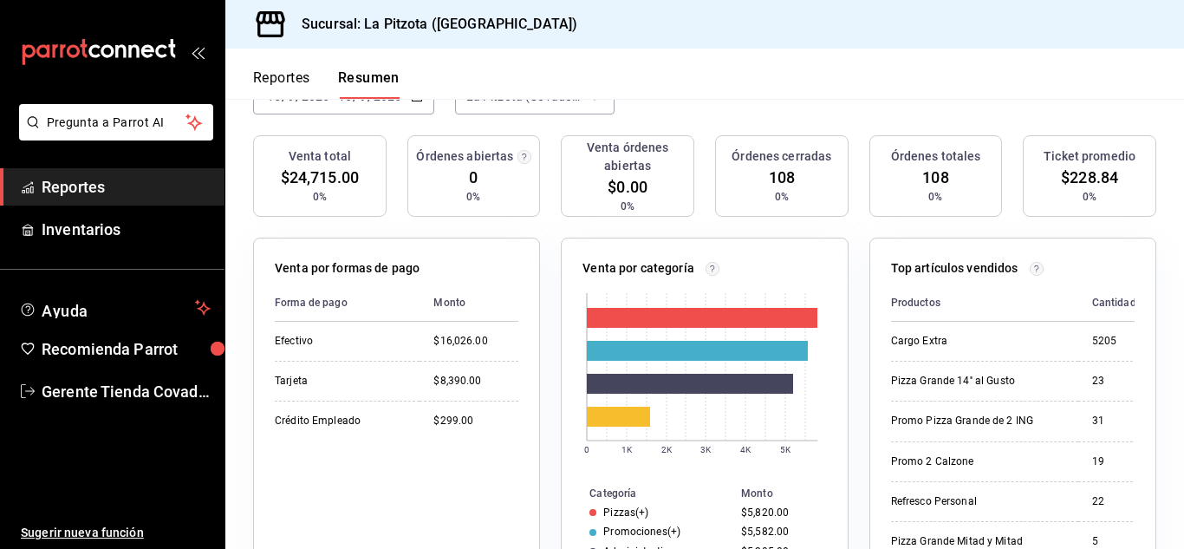
scroll to position [0, 0]
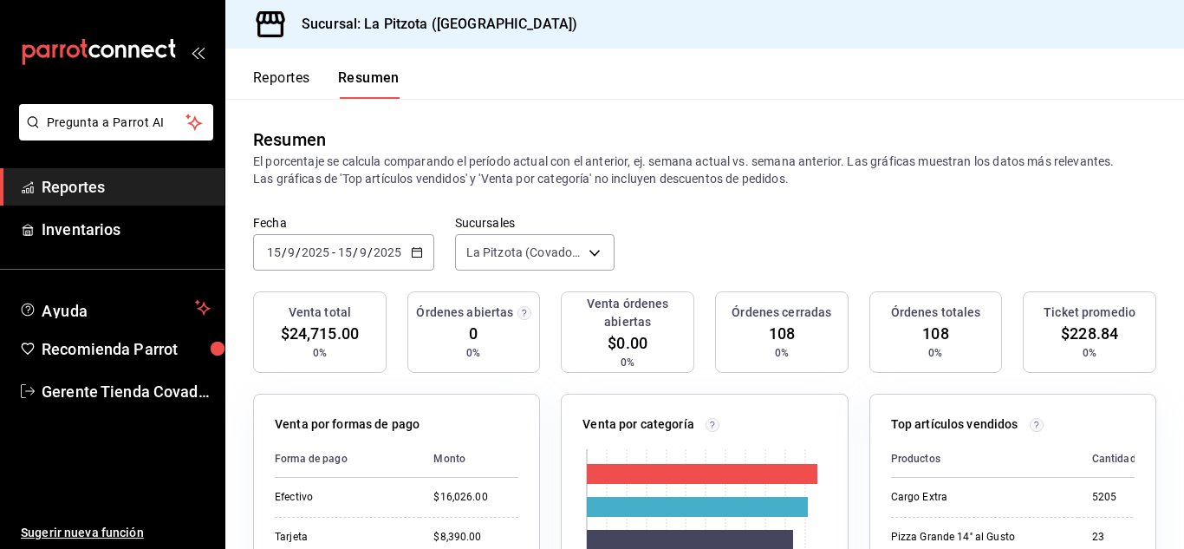
click at [426, 257] on div "[DATE] [DATE] - [DATE] [DATE]" at bounding box center [343, 252] width 181 height 36
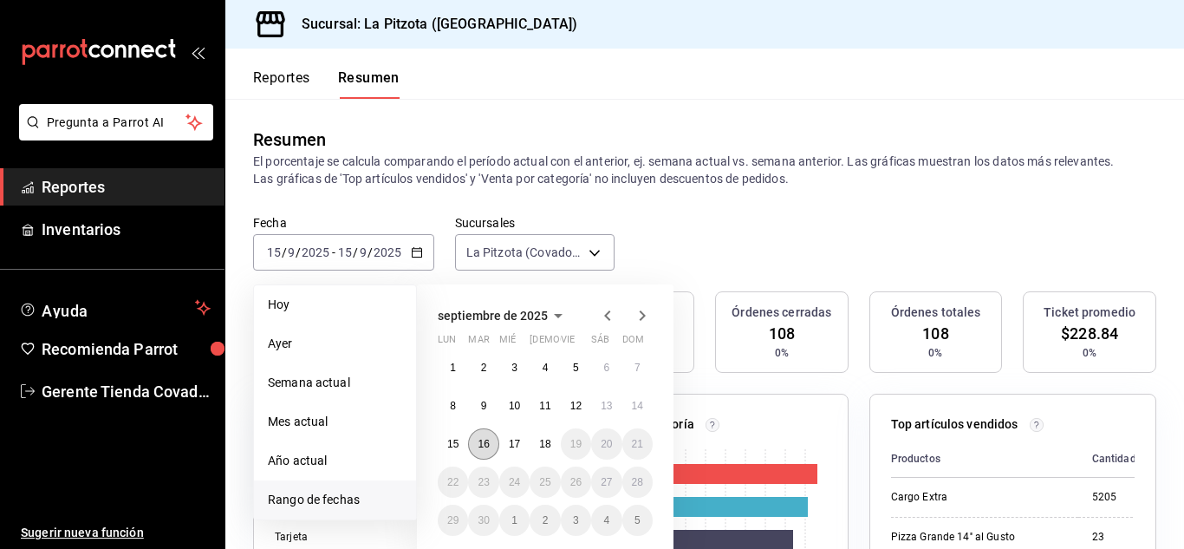
click at [486, 449] on abbr "16" at bounding box center [483, 444] width 11 height 12
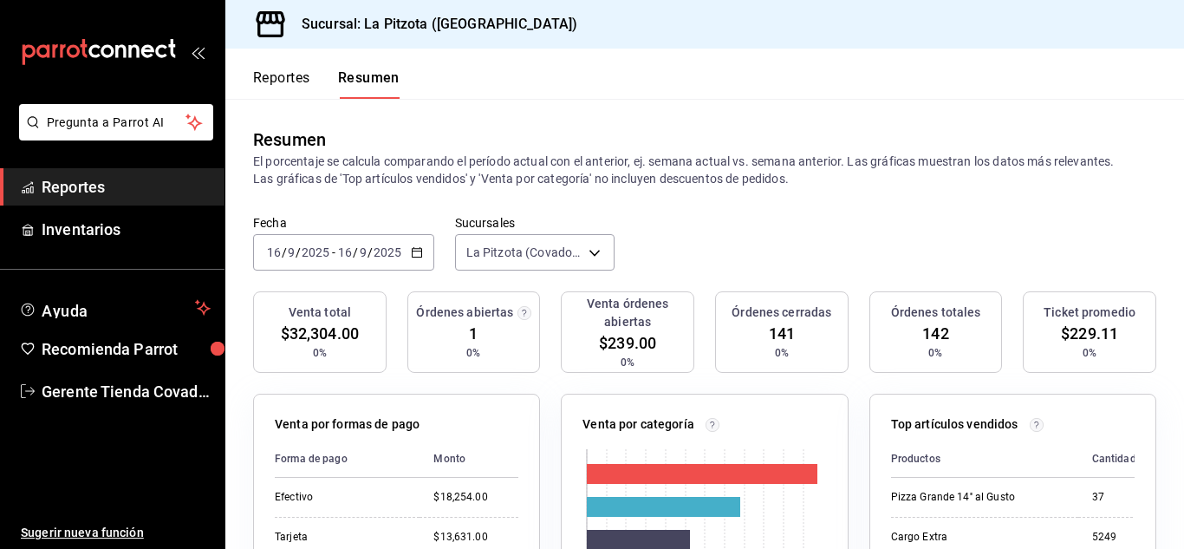
click at [414, 250] on icon "button" at bounding box center [417, 252] width 12 height 12
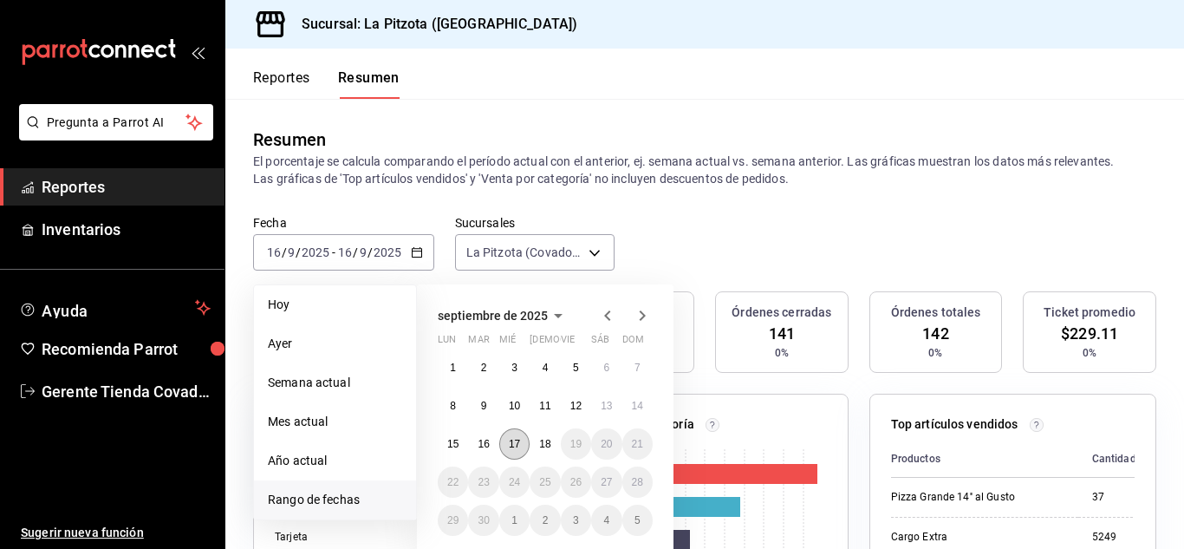
click at [514, 437] on button "17" at bounding box center [514, 443] width 30 height 31
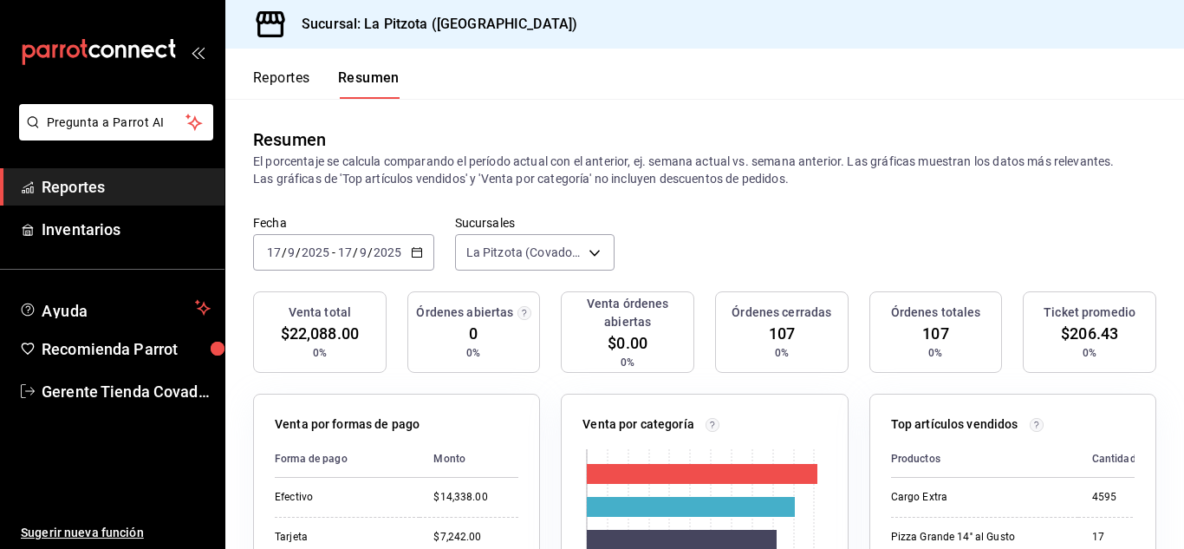
click at [418, 257] on icon "button" at bounding box center [417, 252] width 12 height 12
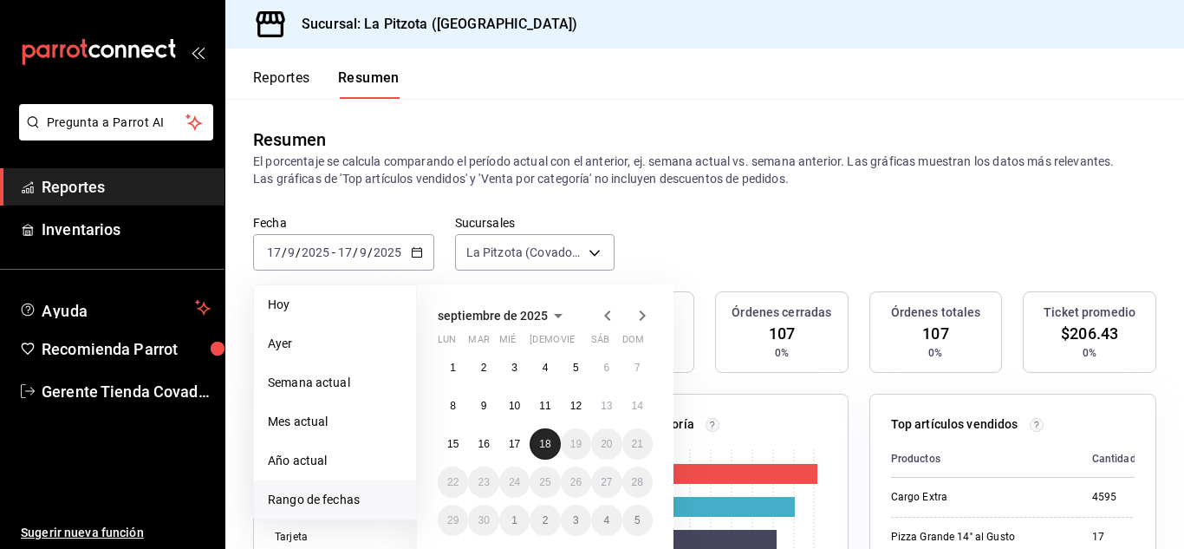
click at [544, 446] on abbr "18" at bounding box center [544, 444] width 11 height 12
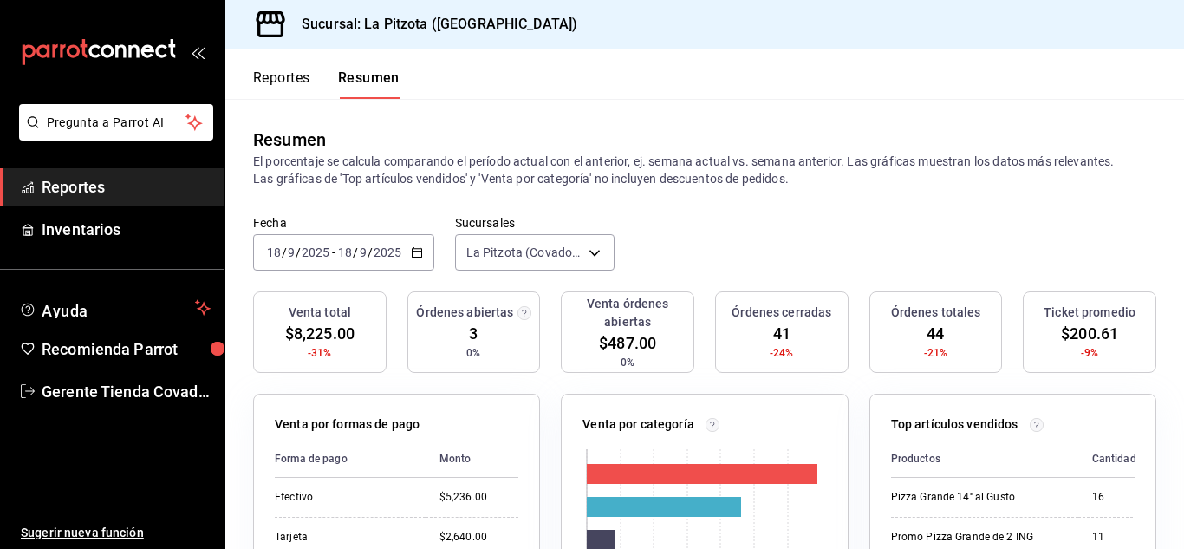
click at [138, 193] on span "Reportes" at bounding box center [126, 186] width 169 height 23
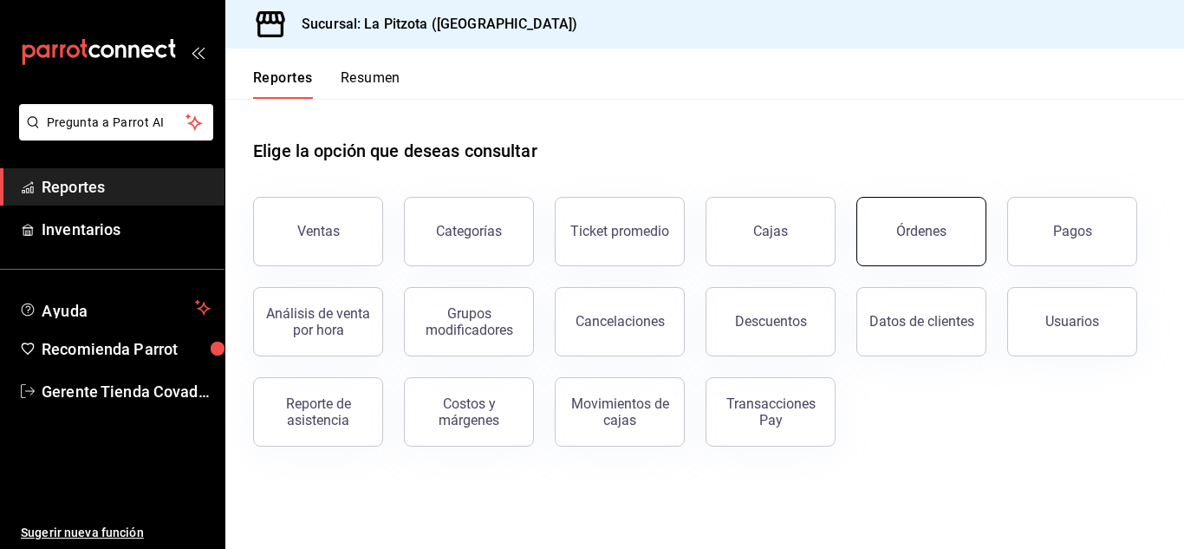
click at [913, 250] on button "Órdenes" at bounding box center [922, 231] width 130 height 69
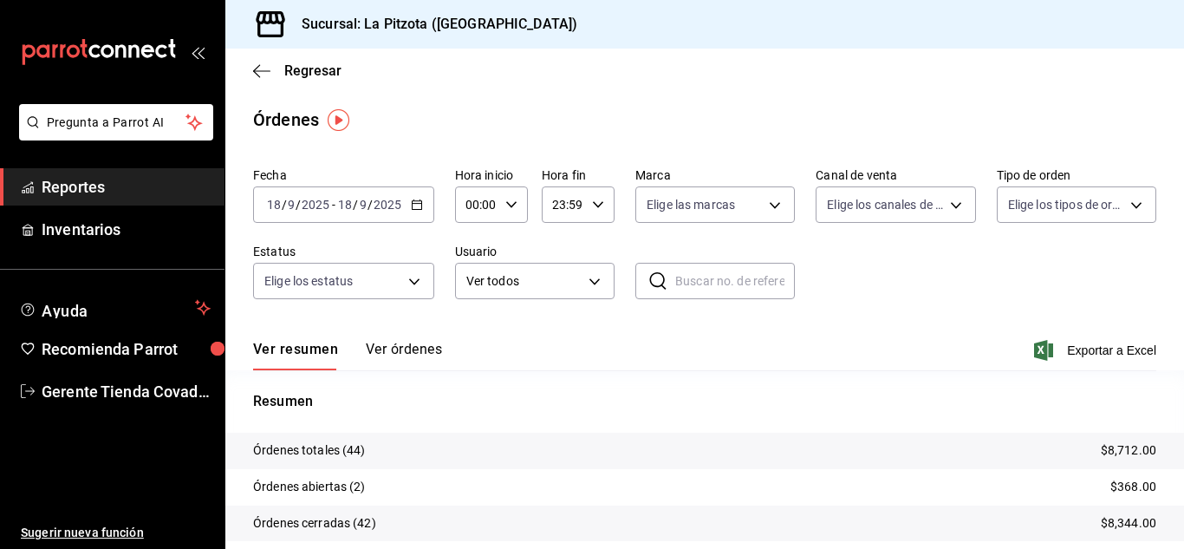
click at [423, 209] on div "[DATE] [DATE] - [DATE] [DATE]" at bounding box center [343, 204] width 181 height 36
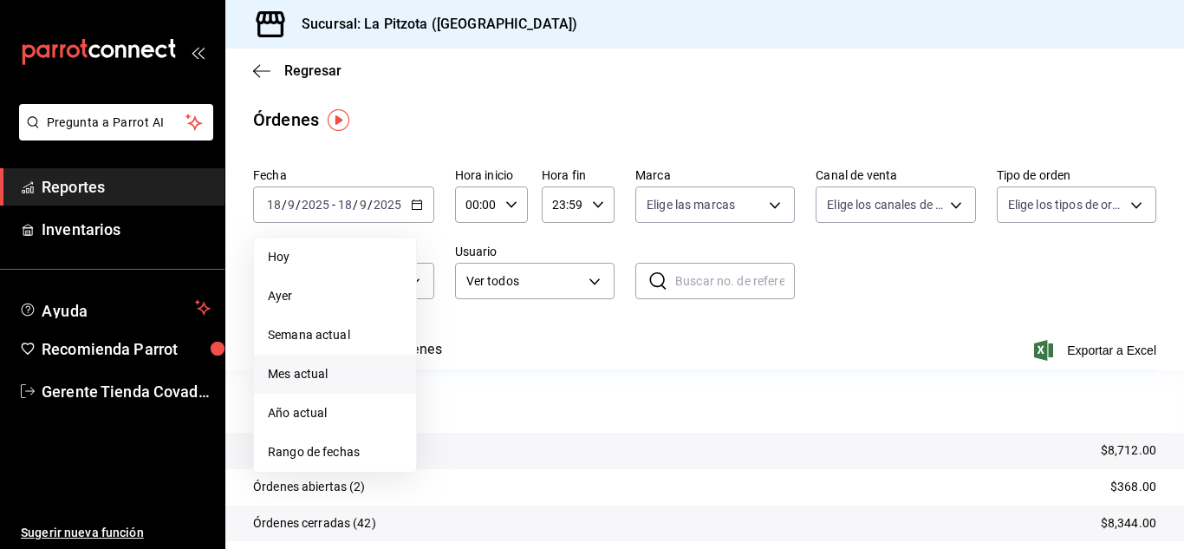
click at [296, 382] on span "Mes actual" at bounding box center [335, 374] width 134 height 18
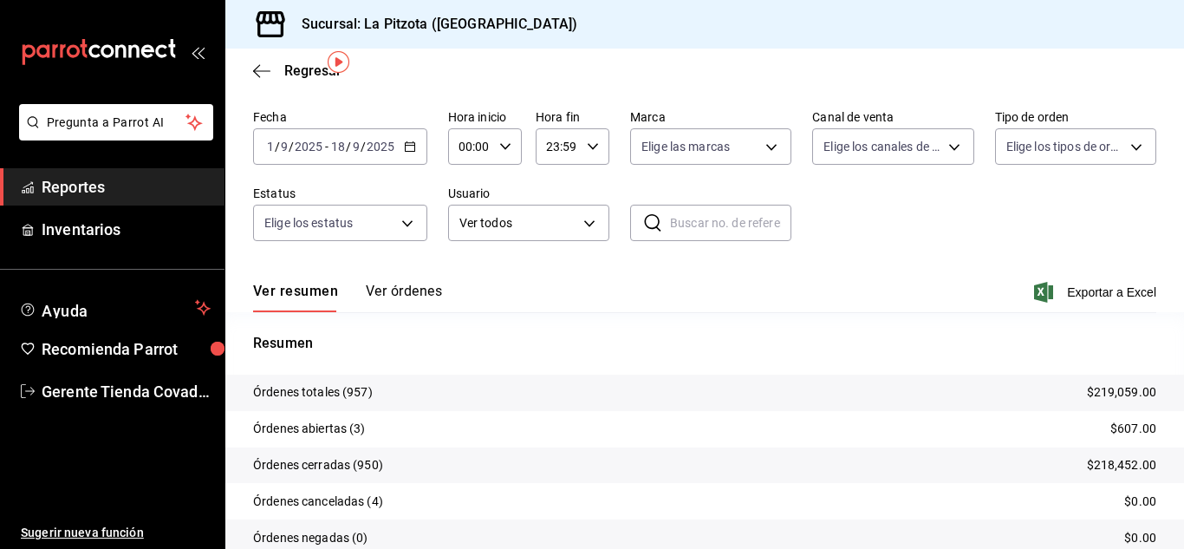
scroll to position [132, 0]
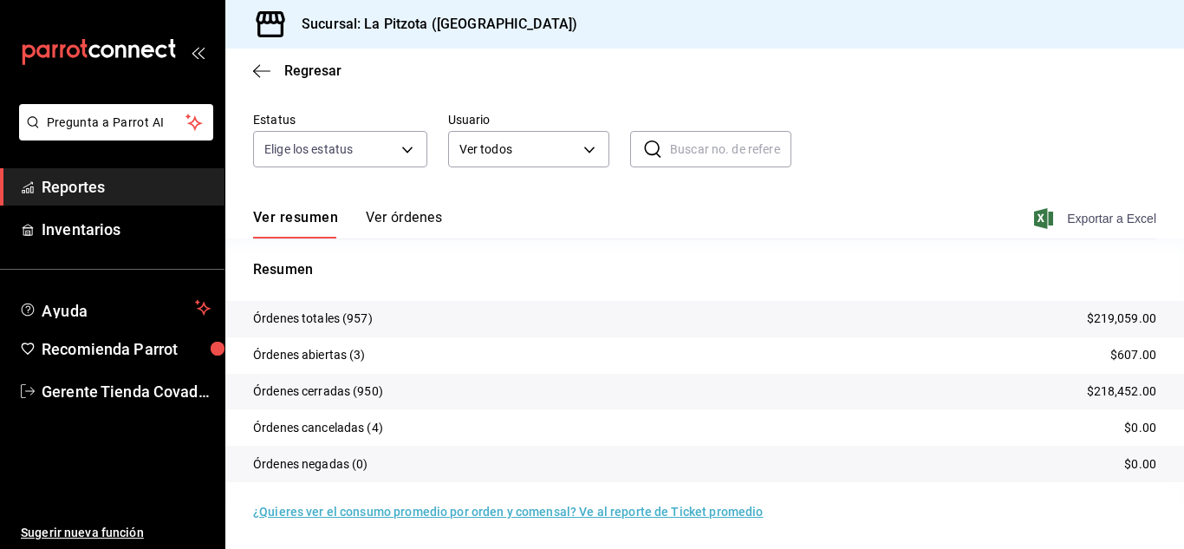
click at [1103, 220] on span "Exportar a Excel" at bounding box center [1097, 218] width 119 height 21
click at [396, 218] on button "Ver órdenes" at bounding box center [404, 223] width 76 height 29
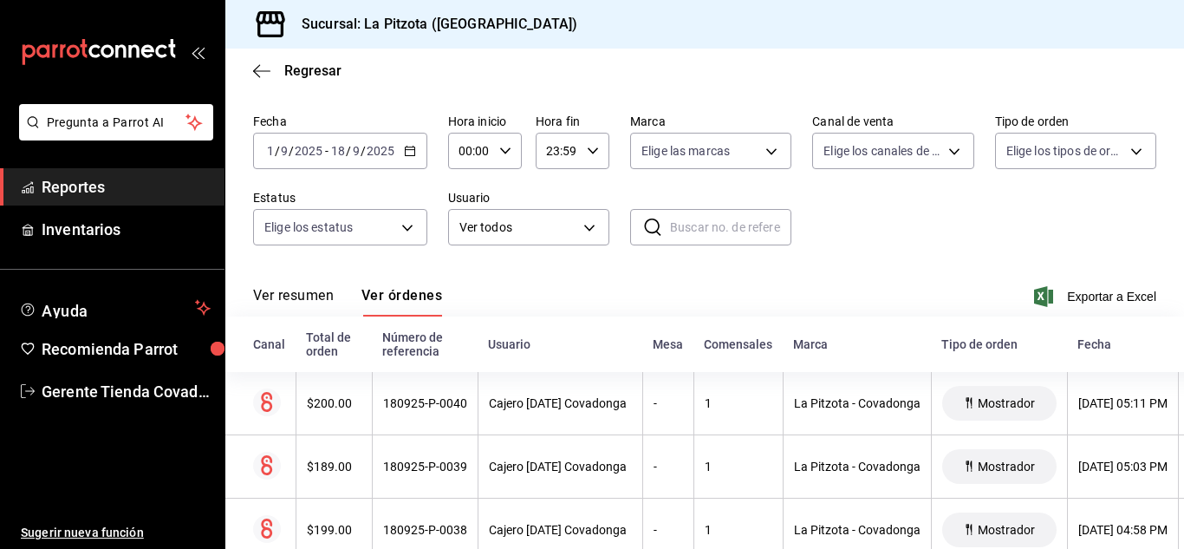
scroll to position [132, 0]
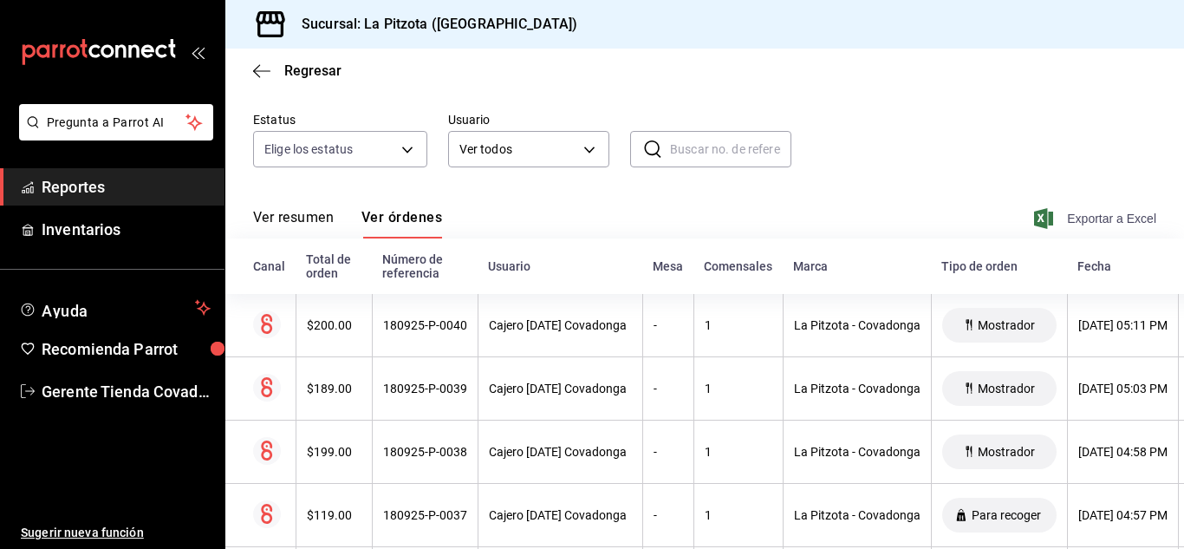
click at [1060, 223] on span "Exportar a Excel" at bounding box center [1097, 218] width 119 height 21
